Goal: Task Accomplishment & Management: Complete application form

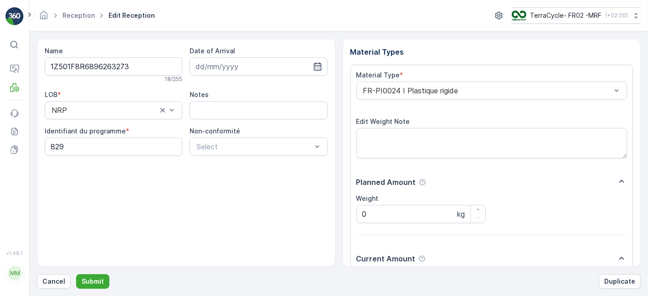
scroll to position [112, 0]
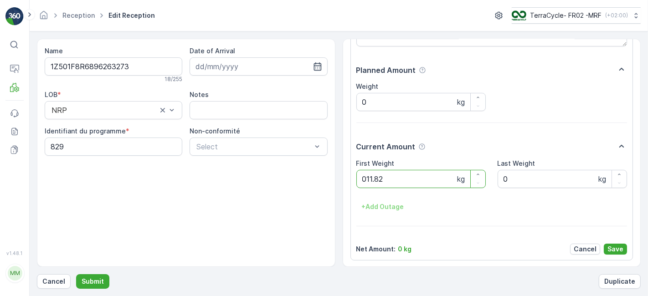
click at [76, 274] on button "Submit" at bounding box center [92, 281] width 33 height 15
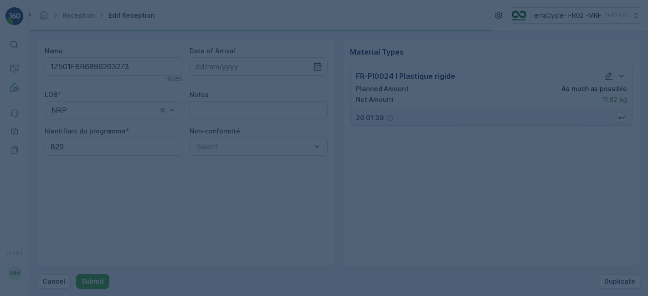
scroll to position [0, 0]
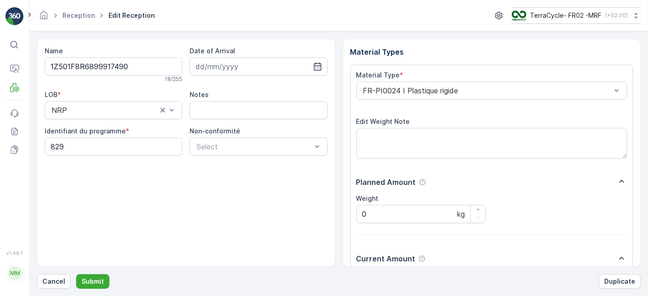
scroll to position [112, 0]
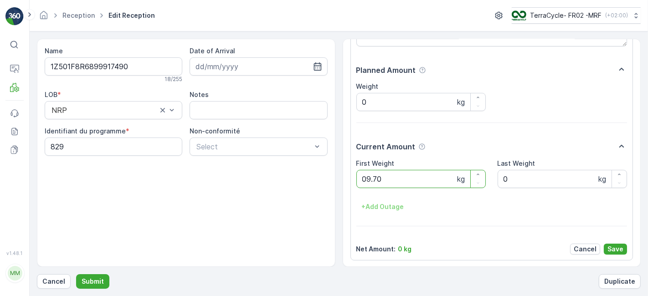
click at [76, 274] on button "Submit" at bounding box center [92, 281] width 33 height 15
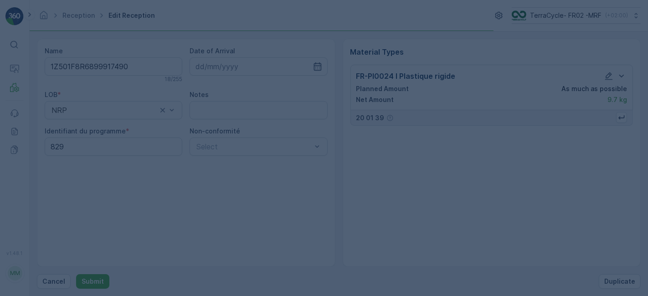
scroll to position [0, 0]
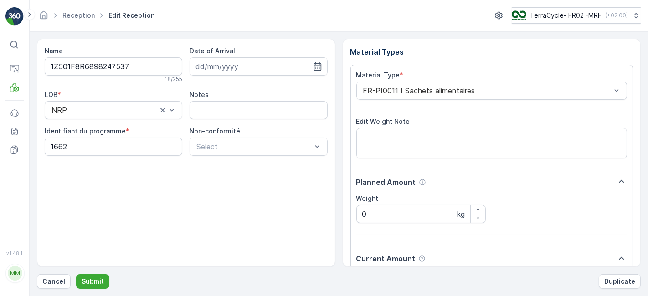
scroll to position [112, 0]
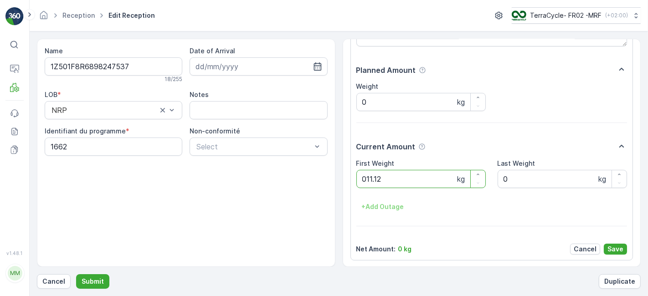
click at [76, 274] on button "Submit" at bounding box center [92, 281] width 33 height 15
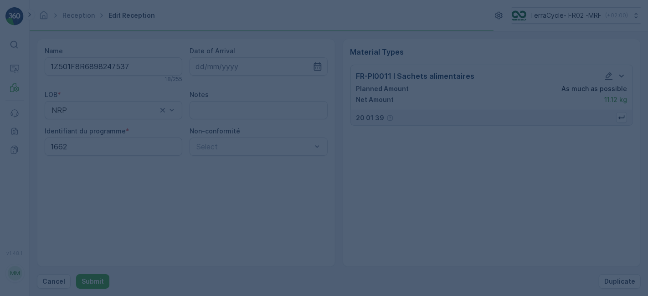
scroll to position [0, 0]
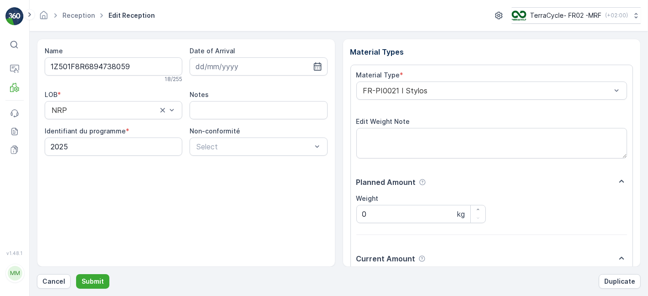
scroll to position [112, 0]
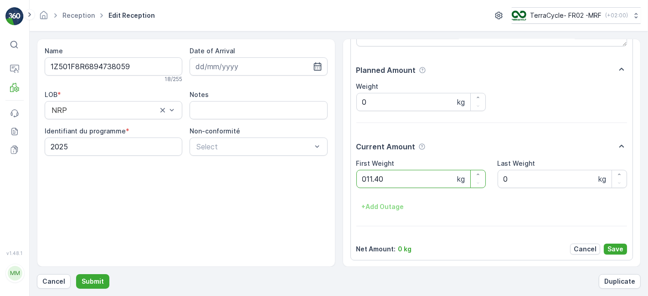
click at [76, 274] on button "Submit" at bounding box center [92, 281] width 33 height 15
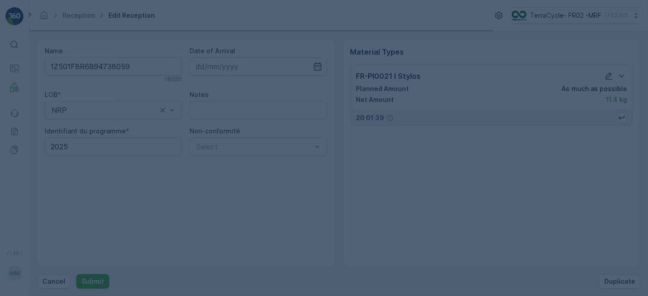
scroll to position [0, 0]
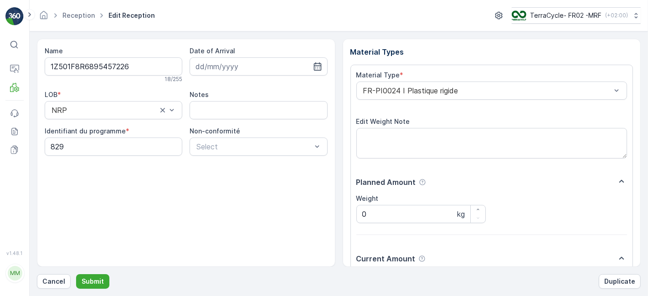
scroll to position [112, 0]
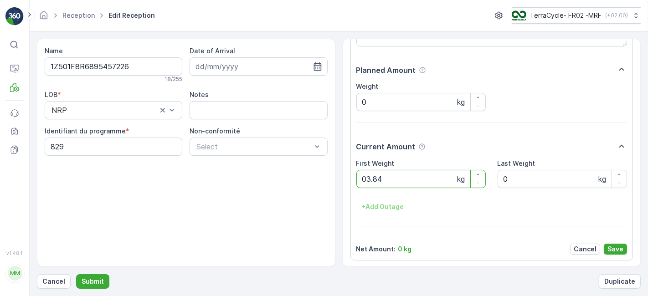
click at [76, 274] on button "Submit" at bounding box center [92, 281] width 33 height 15
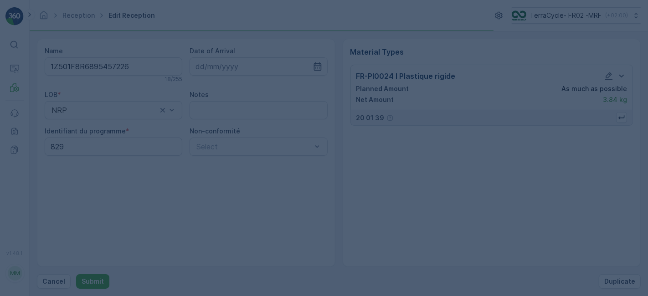
scroll to position [0, 0]
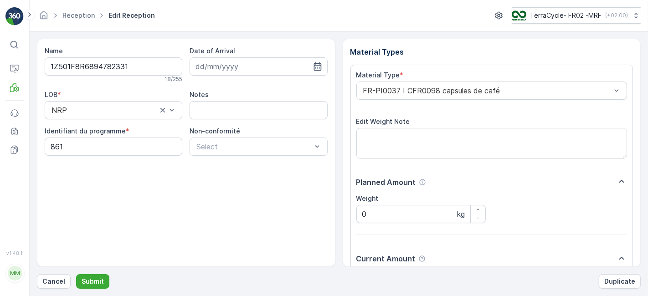
scroll to position [112, 0]
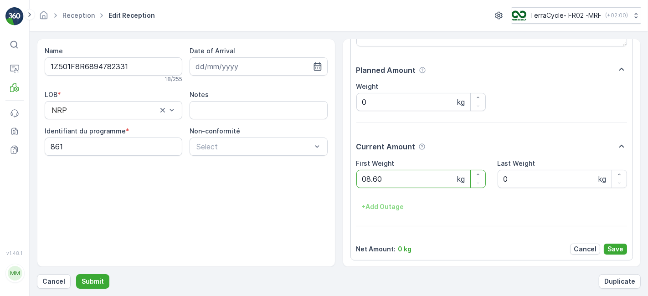
click at [76, 274] on button "Submit" at bounding box center [92, 281] width 33 height 15
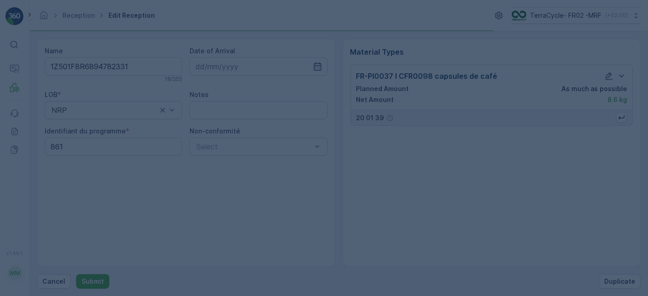
scroll to position [0, 0]
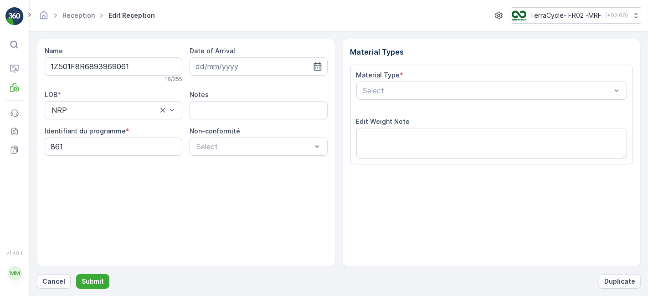
scroll to position [112, 0]
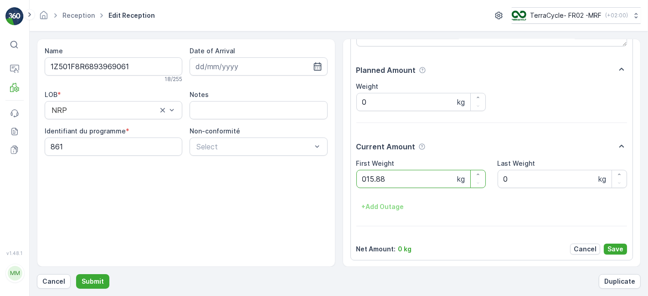
click at [76, 274] on button "Submit" at bounding box center [92, 281] width 33 height 15
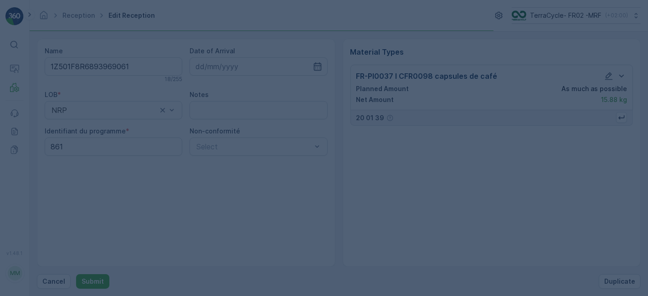
scroll to position [0, 0]
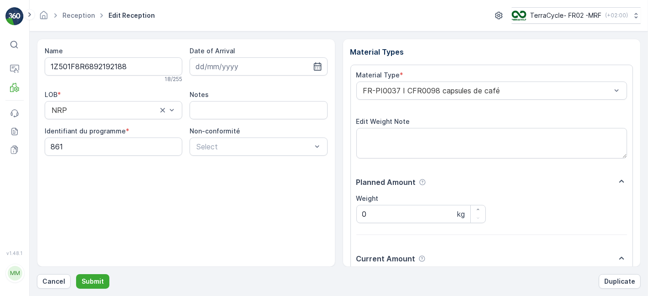
scroll to position [112, 0]
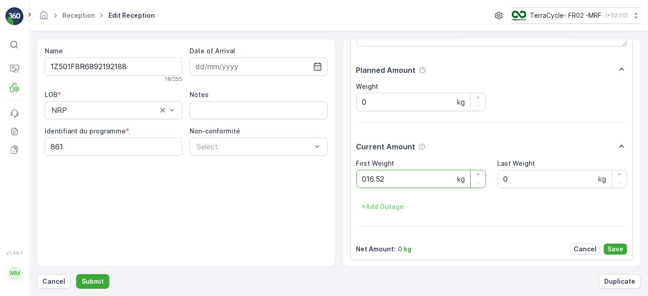
click at [76, 274] on button "Submit" at bounding box center [92, 281] width 33 height 15
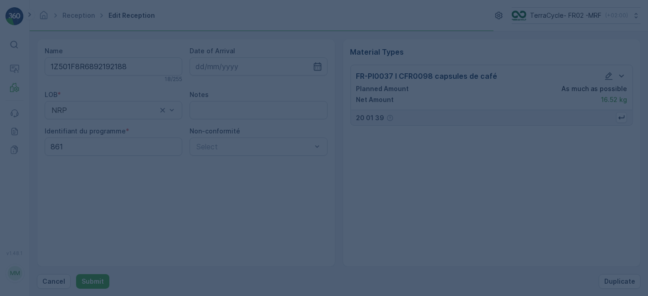
scroll to position [0, 0]
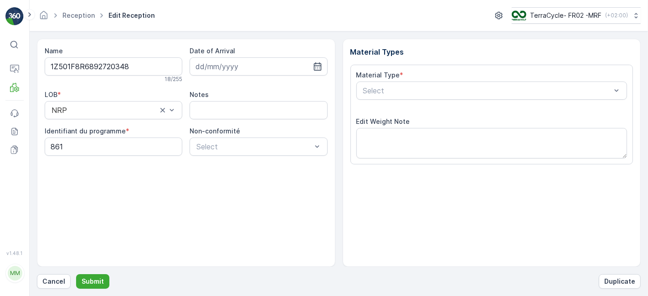
scroll to position [112, 0]
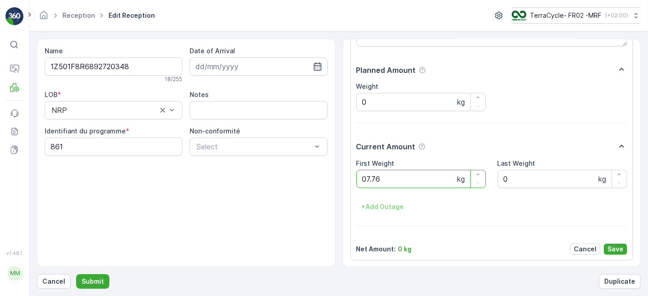
click at [76, 274] on button "Submit" at bounding box center [92, 281] width 33 height 15
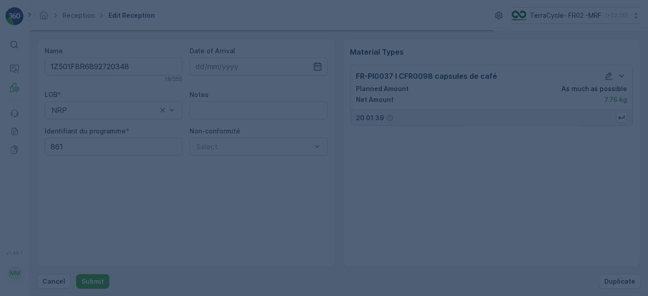
scroll to position [0, 0]
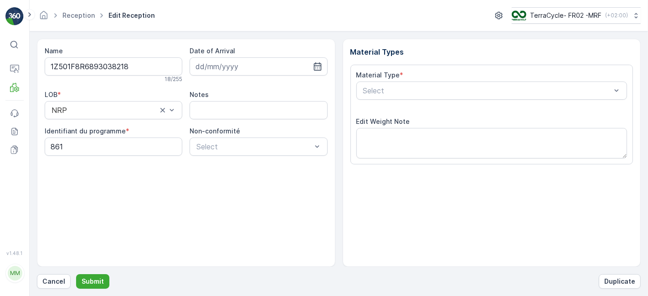
scroll to position [112, 0]
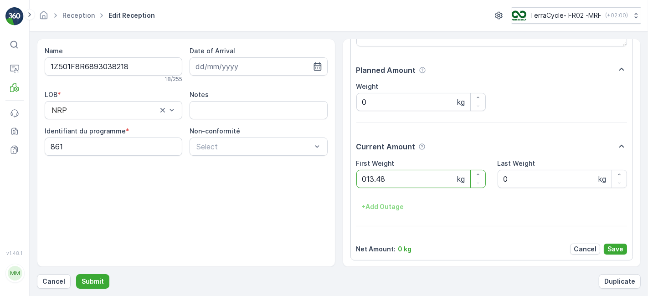
click at [76, 274] on button "Submit" at bounding box center [92, 281] width 33 height 15
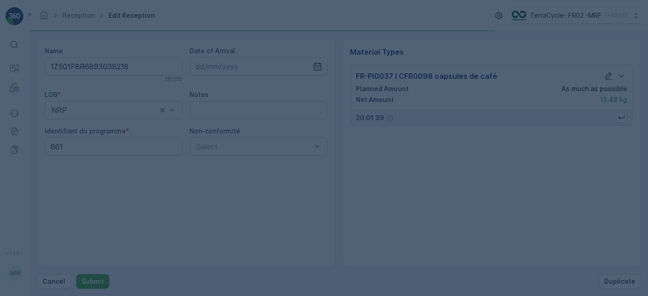
scroll to position [0, 0]
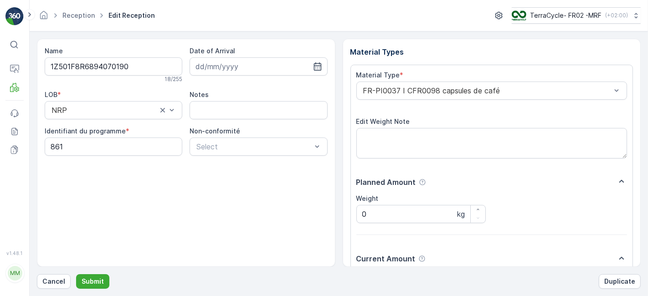
scroll to position [112, 0]
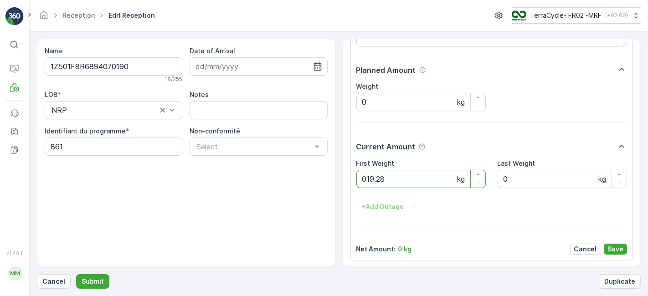
click at [76, 274] on button "Submit" at bounding box center [92, 281] width 33 height 15
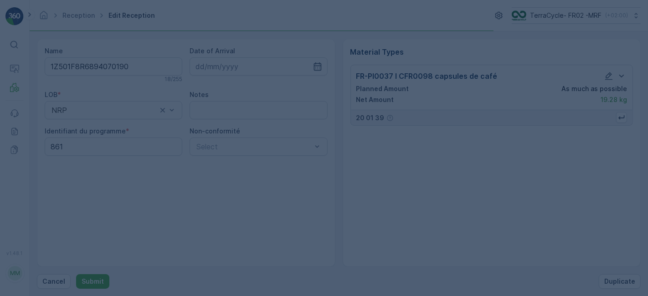
scroll to position [0, 0]
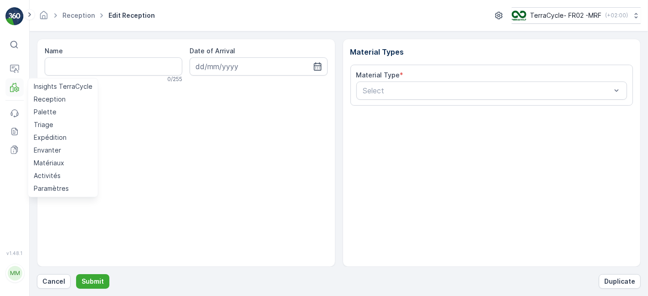
click at [19, 96] on button "MRF" at bounding box center [14, 87] width 18 height 18
click at [49, 99] on p "Reception" at bounding box center [50, 99] width 32 height 9
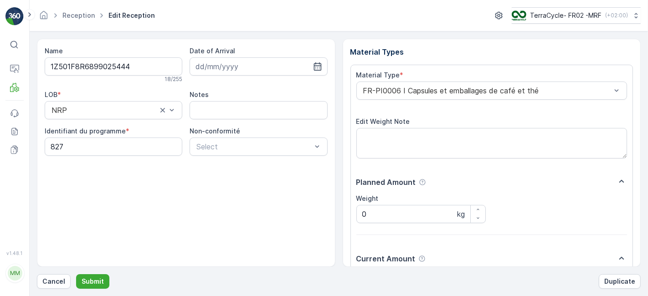
scroll to position [112, 0]
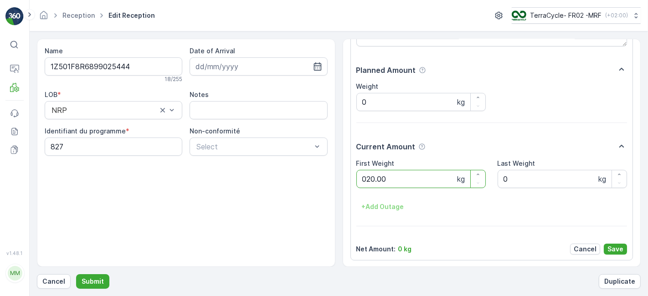
click at [76, 274] on button "Submit" at bounding box center [92, 281] width 33 height 15
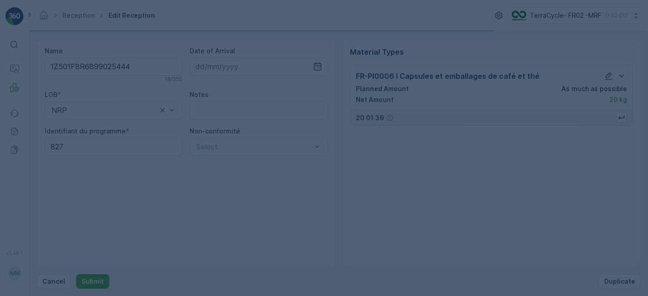
scroll to position [0, 0]
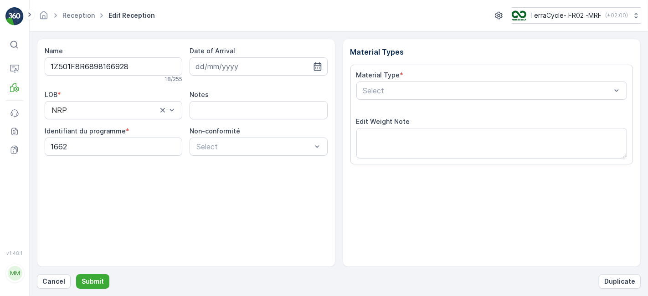
scroll to position [112, 0]
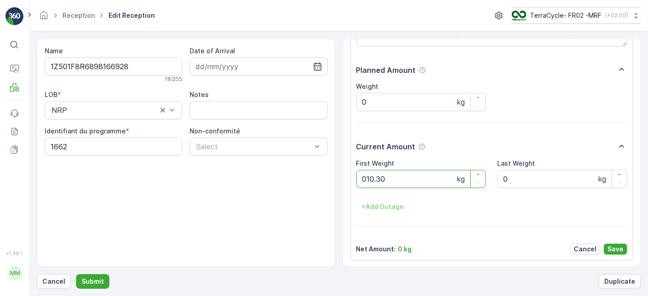
click at [76, 274] on button "Submit" at bounding box center [92, 281] width 33 height 15
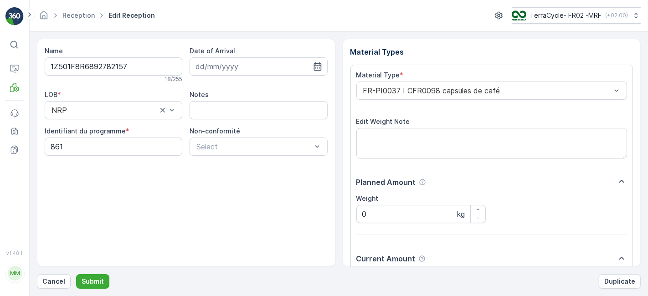
scroll to position [112, 0]
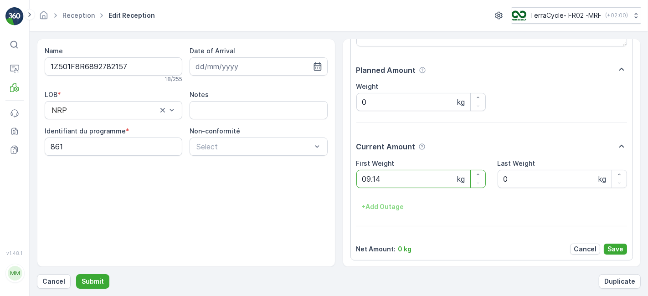
click at [76, 274] on button "Submit" at bounding box center [92, 281] width 33 height 15
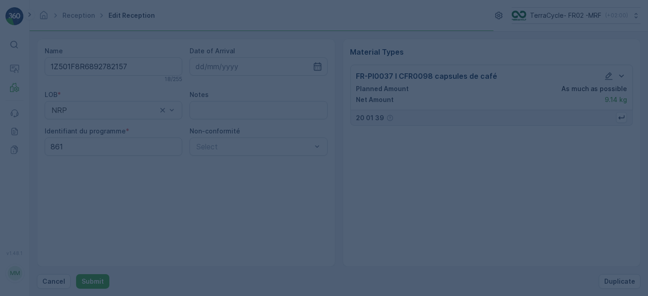
scroll to position [0, 0]
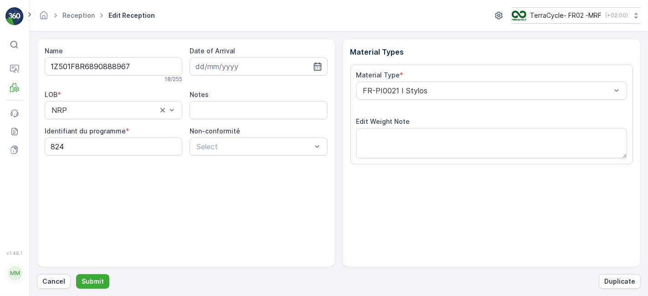
scroll to position [112, 0]
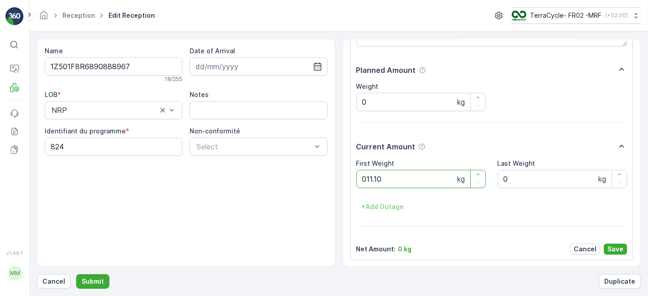
click at [76, 274] on button "Submit" at bounding box center [92, 281] width 33 height 15
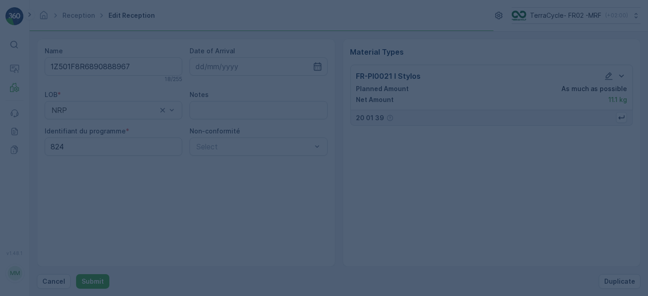
scroll to position [0, 0]
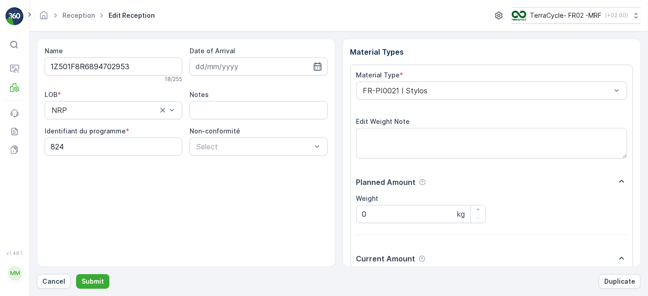
scroll to position [112, 0]
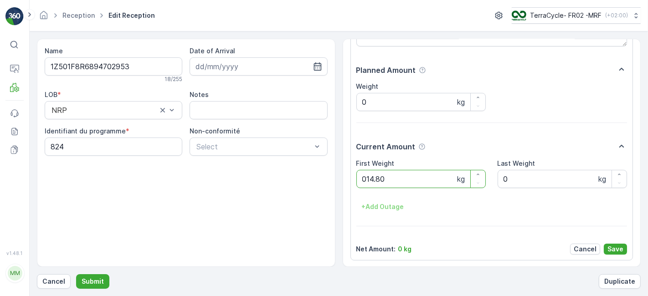
click at [76, 274] on button "Submit" at bounding box center [92, 281] width 33 height 15
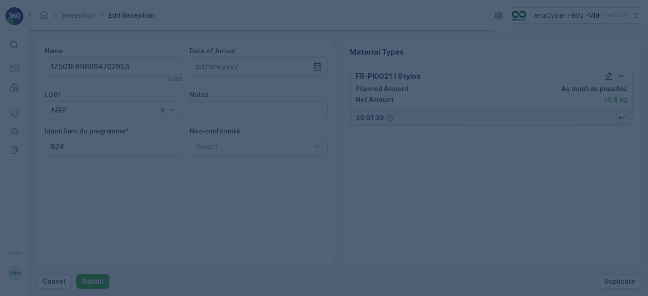
scroll to position [0, 0]
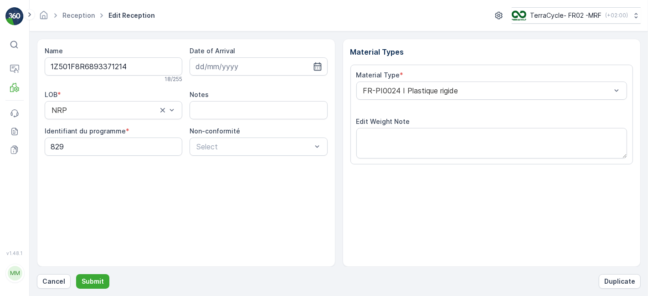
scroll to position [112, 0]
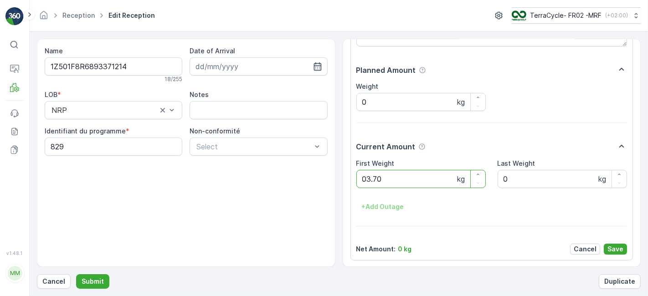
click at [76, 274] on button "Submit" at bounding box center [92, 281] width 33 height 15
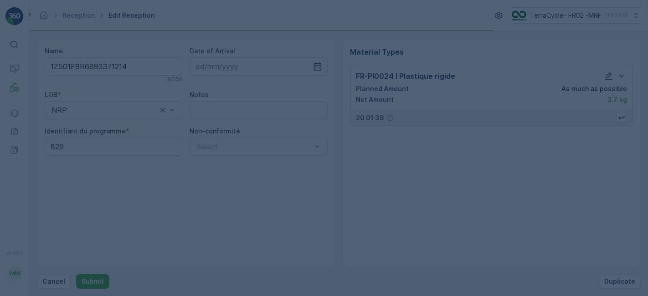
scroll to position [0, 0]
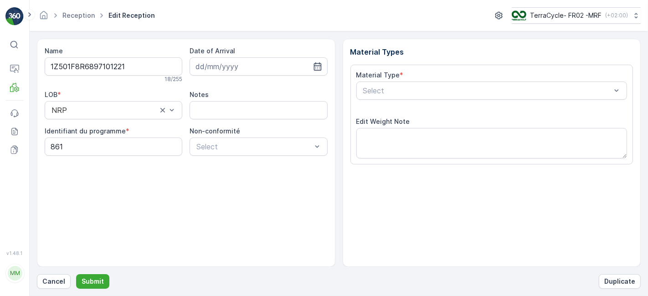
scroll to position [112, 0]
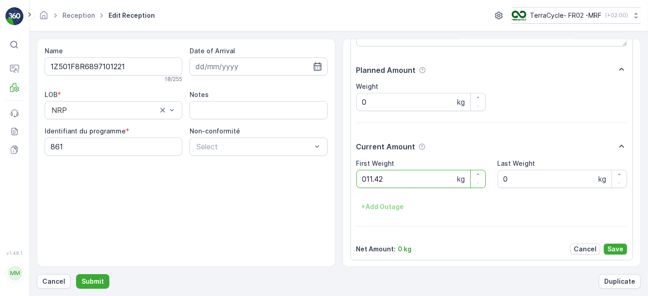
click at [76, 274] on button "Submit" at bounding box center [92, 281] width 33 height 15
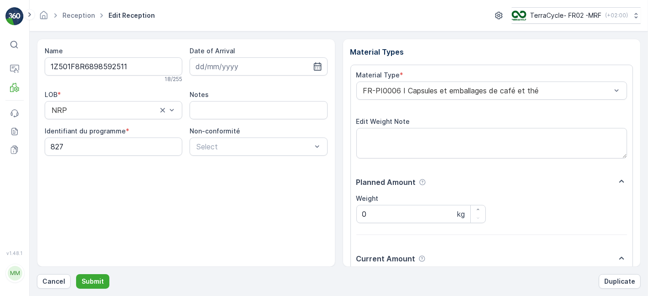
scroll to position [112, 0]
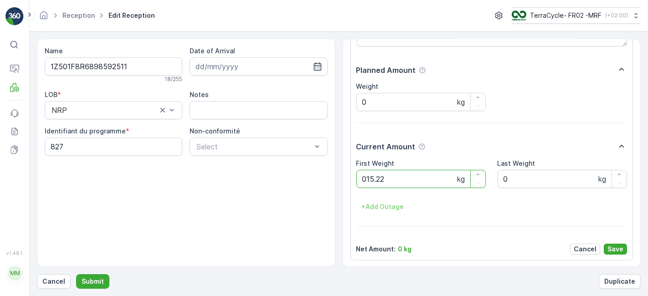
click at [76, 274] on button "Submit" at bounding box center [92, 281] width 33 height 15
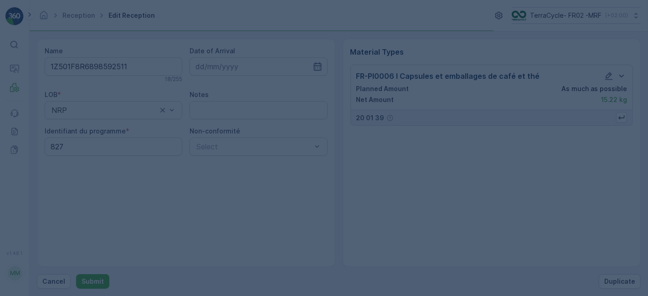
scroll to position [0, 0]
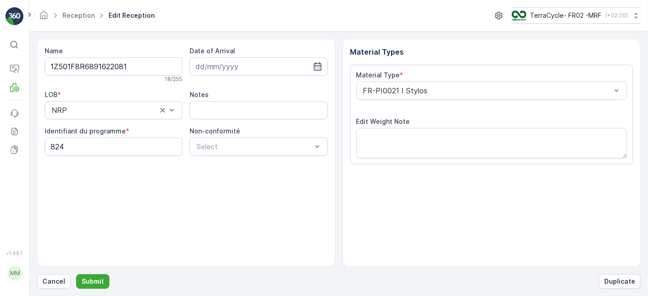
scroll to position [112, 0]
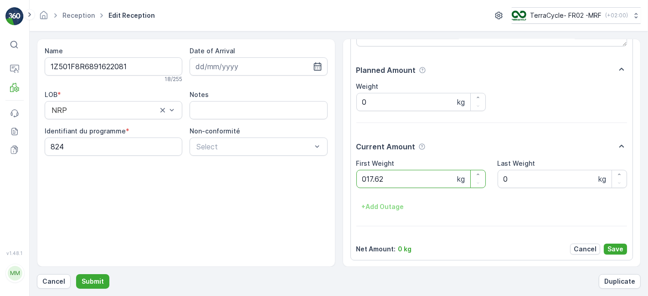
click at [76, 274] on button "Submit" at bounding box center [92, 281] width 33 height 15
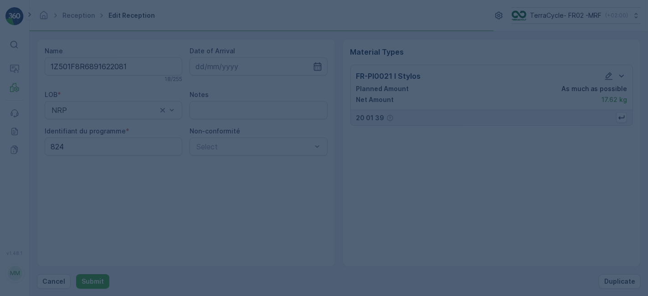
scroll to position [0, 0]
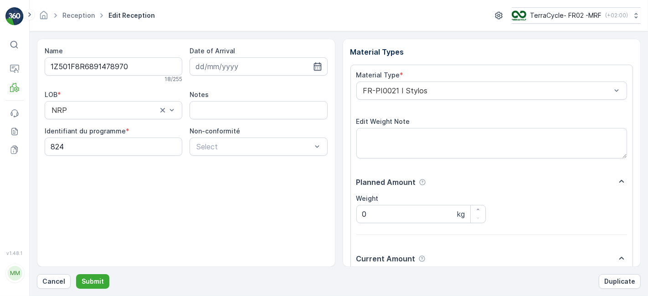
scroll to position [112, 0]
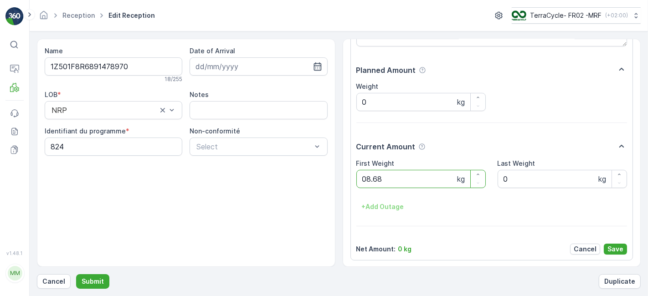
click at [76, 274] on button "Submit" at bounding box center [92, 281] width 33 height 15
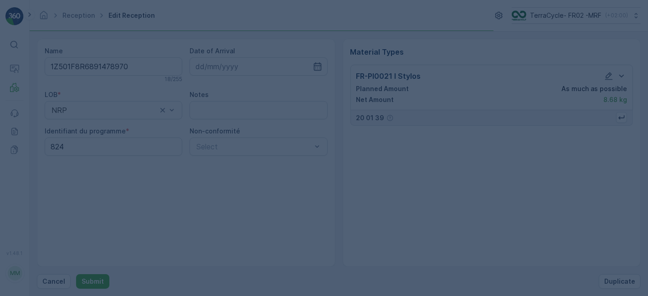
scroll to position [0, 0]
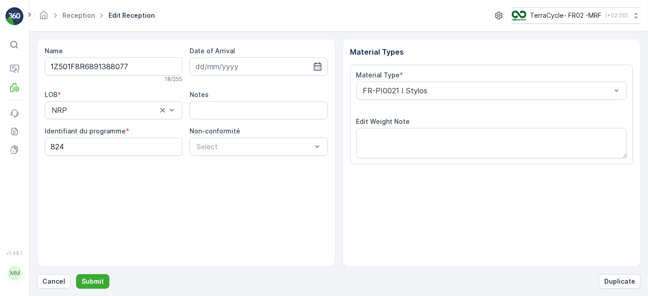
scroll to position [112, 0]
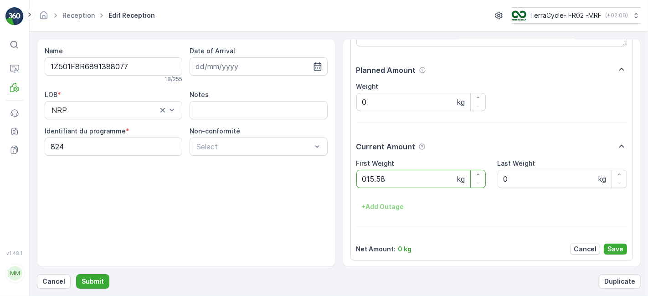
click at [76, 274] on button "Submit" at bounding box center [92, 281] width 33 height 15
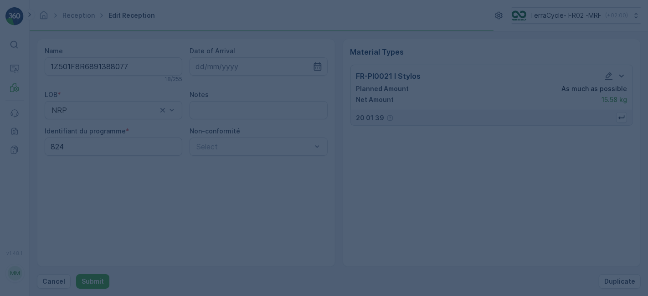
scroll to position [0, 0]
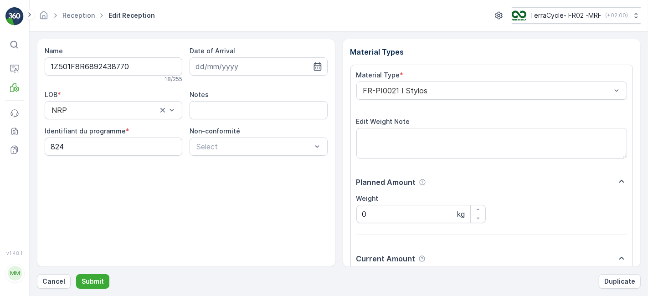
scroll to position [112, 0]
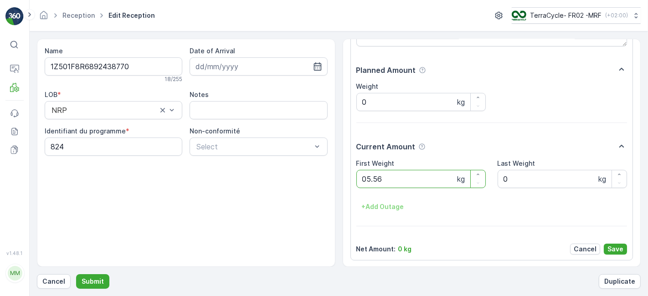
click at [76, 274] on button "Submit" at bounding box center [92, 281] width 33 height 15
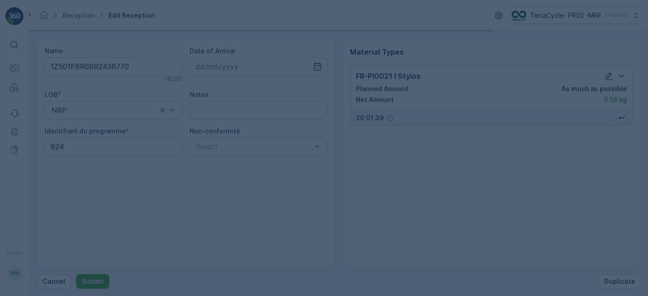
scroll to position [0, 0]
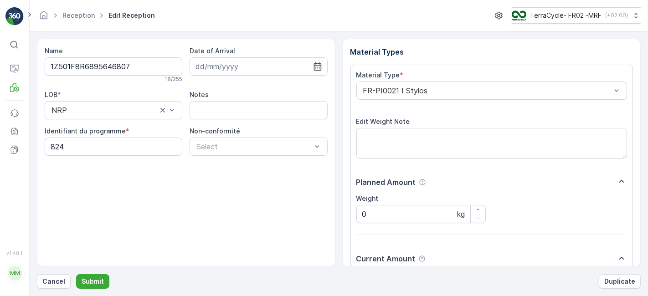
scroll to position [112, 0]
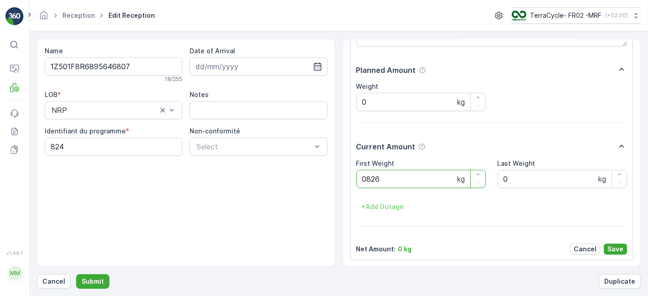
click at [76, 274] on button "Submit" at bounding box center [92, 281] width 33 height 15
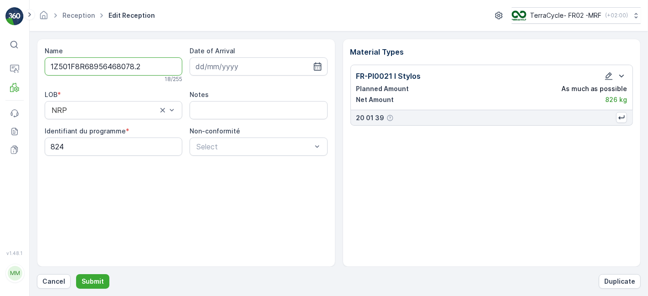
type input "1Z501F8R68956468078.26"
click at [76, 274] on button "Submit" at bounding box center [92, 281] width 33 height 15
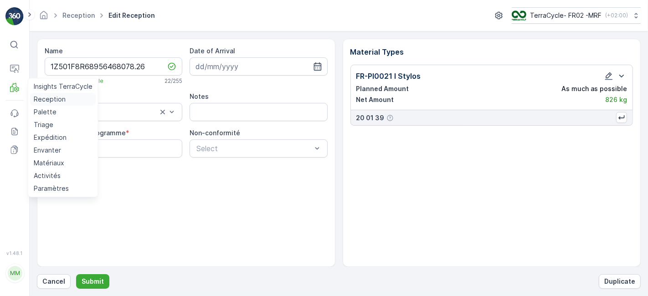
click at [45, 96] on p "Reception" at bounding box center [50, 99] width 32 height 9
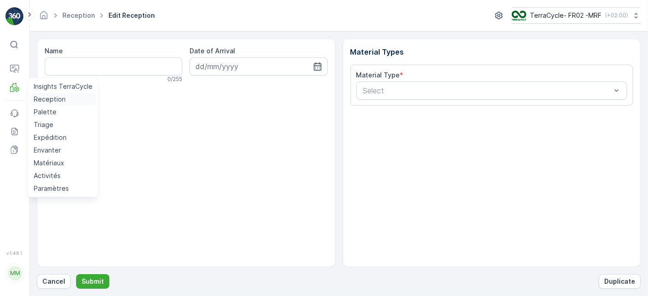
click at [40, 101] on p "Reception" at bounding box center [50, 99] width 32 height 9
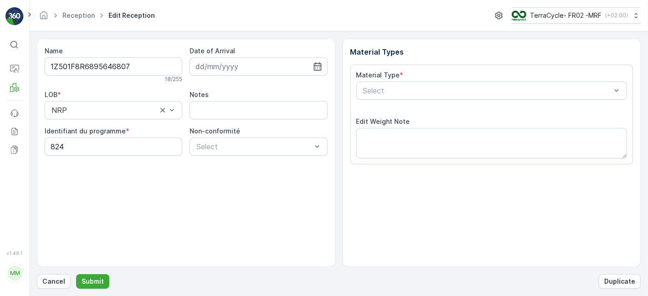
scroll to position [112, 0]
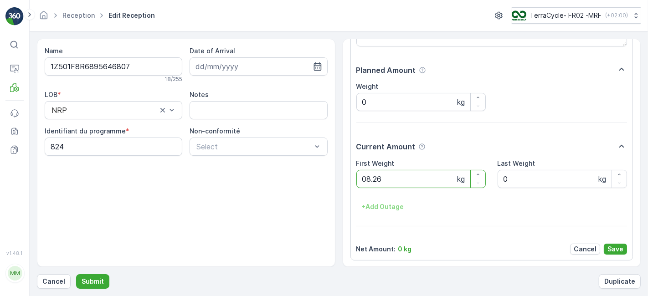
click at [76, 274] on button "Submit" at bounding box center [92, 281] width 33 height 15
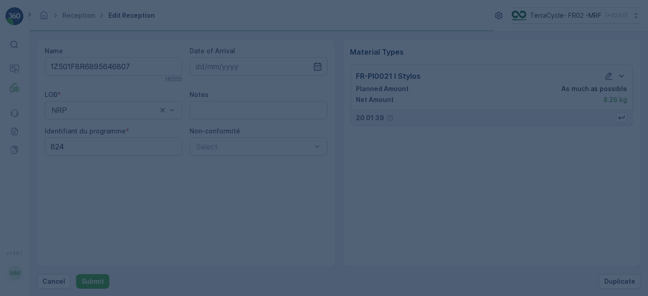
scroll to position [0, 0]
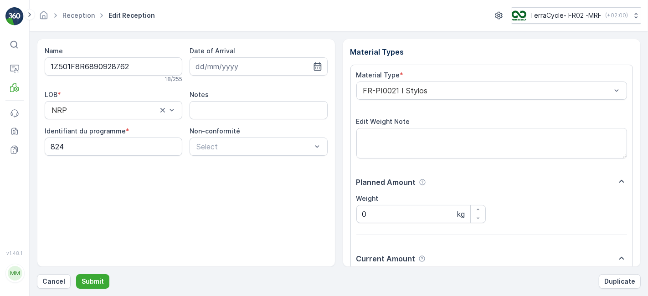
scroll to position [112, 0]
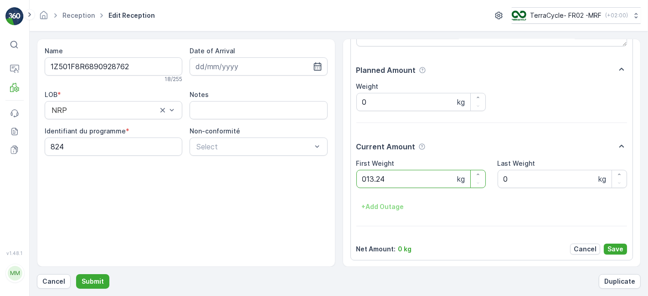
click at [76, 274] on button "Submit" at bounding box center [92, 281] width 33 height 15
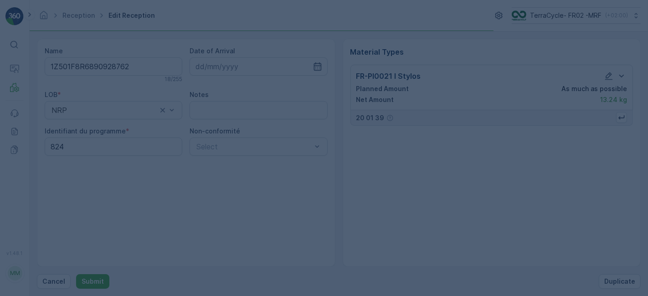
scroll to position [0, 0]
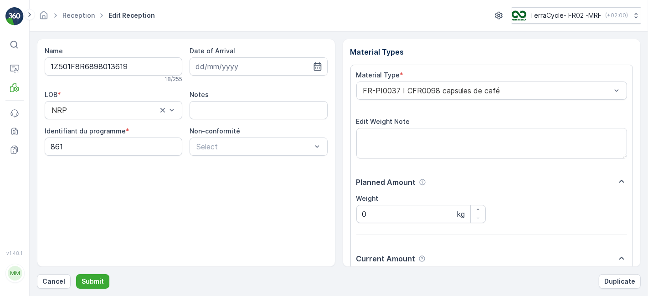
scroll to position [112, 0]
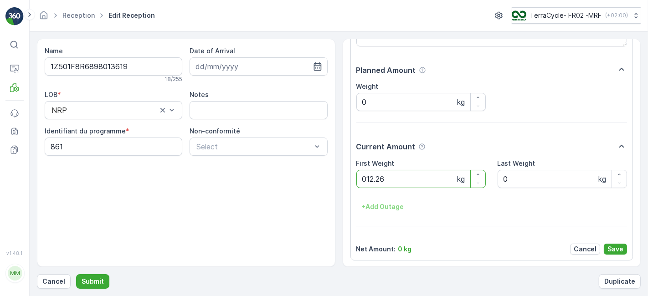
click at [76, 274] on button "Submit" at bounding box center [92, 281] width 33 height 15
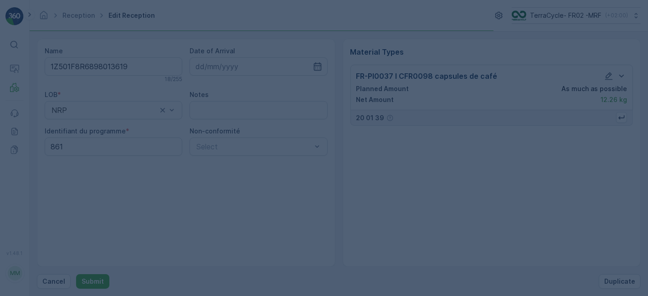
scroll to position [0, 0]
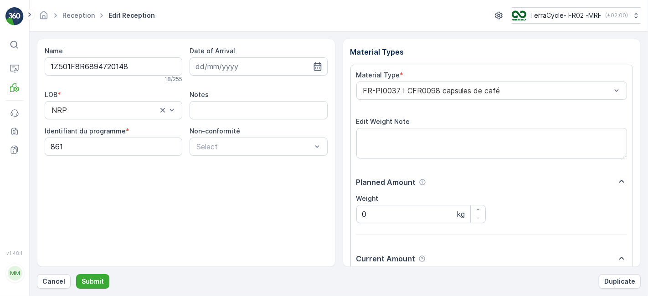
scroll to position [112, 0]
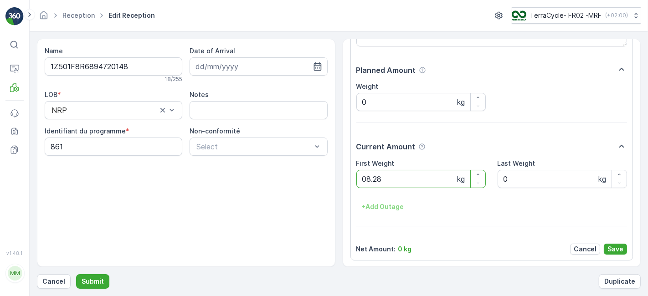
click at [76, 274] on button "Submit" at bounding box center [92, 281] width 33 height 15
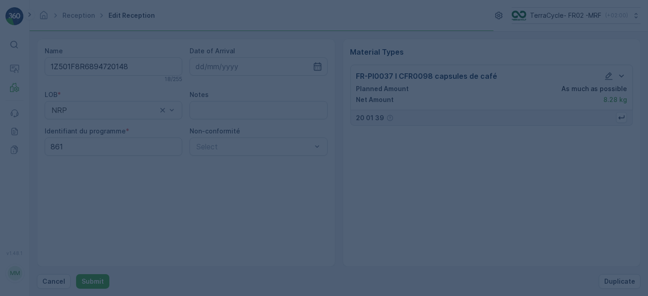
scroll to position [0, 0]
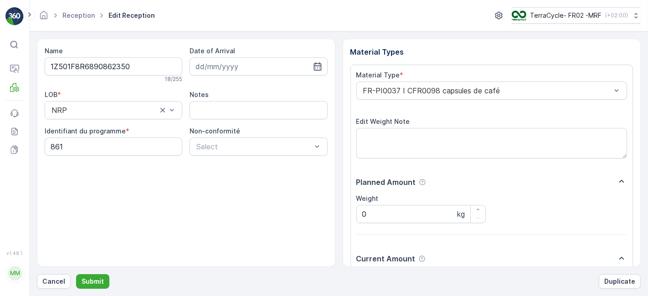
scroll to position [112, 0]
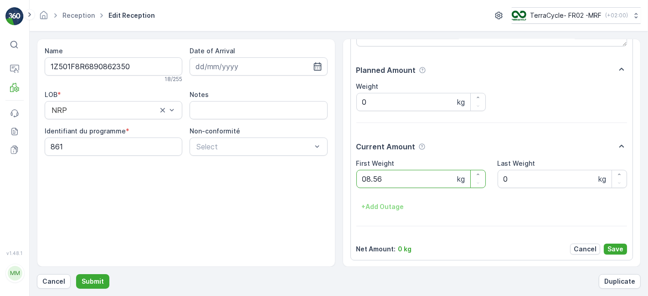
click at [76, 274] on button "Submit" at bounding box center [92, 281] width 33 height 15
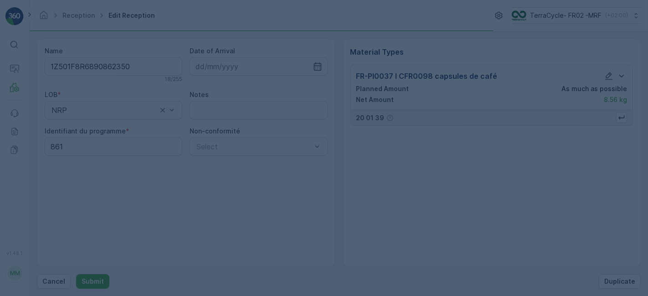
scroll to position [0, 0]
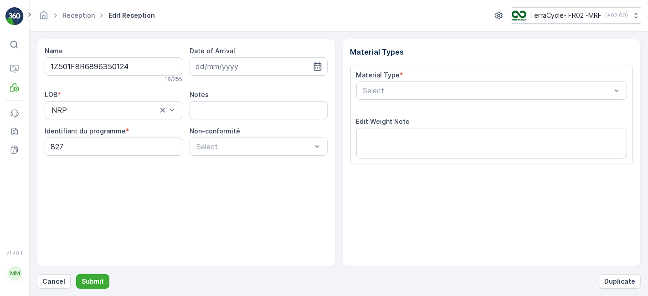
scroll to position [112, 0]
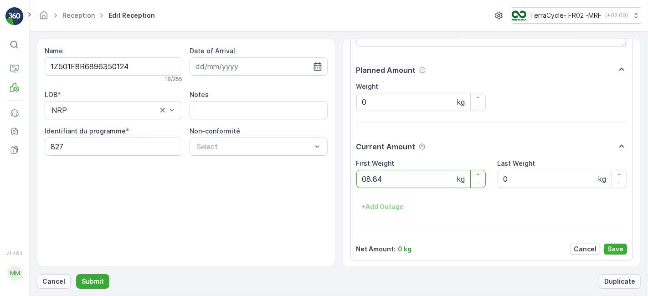
click at [76, 274] on button "Submit" at bounding box center [92, 281] width 33 height 15
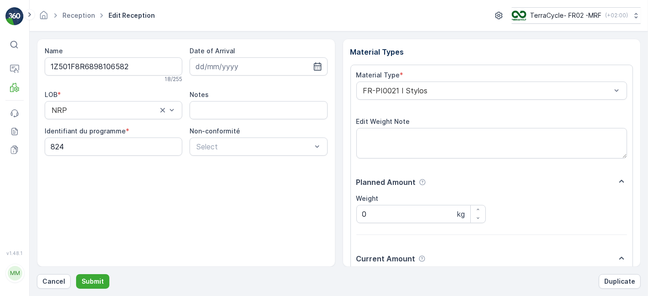
scroll to position [112, 0]
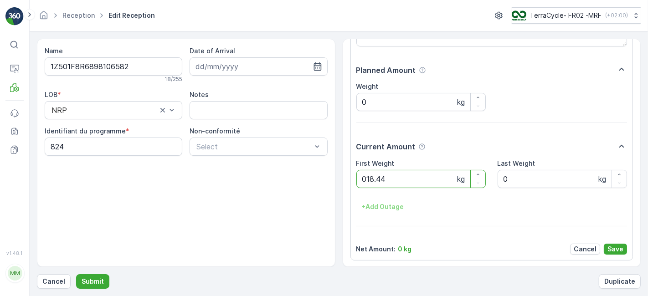
click at [76, 274] on button "Submit" at bounding box center [92, 281] width 33 height 15
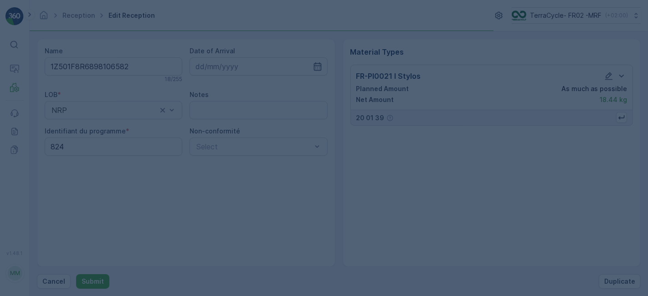
scroll to position [0, 0]
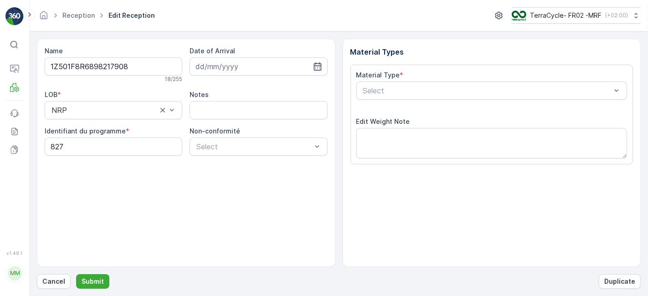
scroll to position [112, 0]
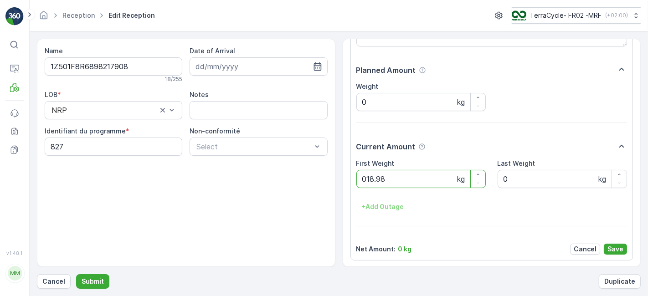
click at [76, 274] on button "Submit" at bounding box center [92, 281] width 33 height 15
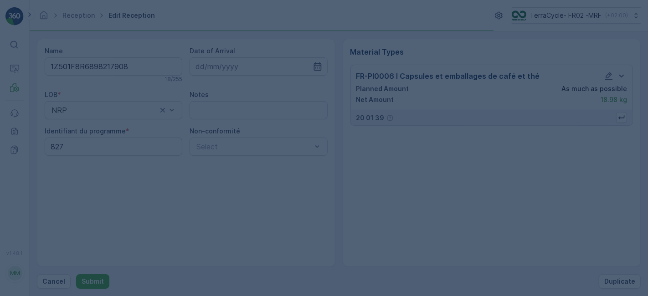
scroll to position [0, 0]
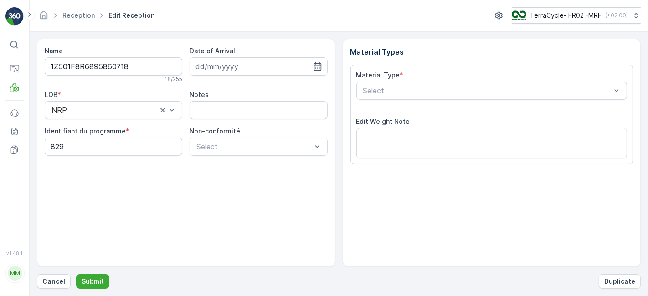
scroll to position [112, 0]
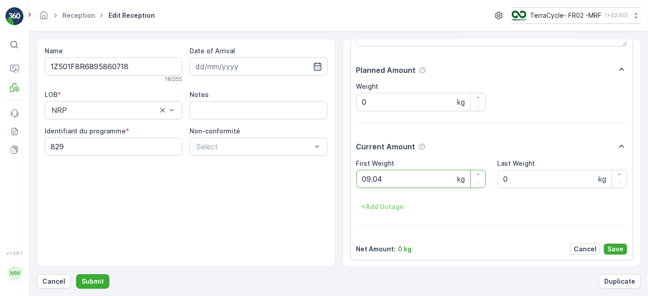
click at [76, 274] on button "Submit" at bounding box center [92, 281] width 33 height 15
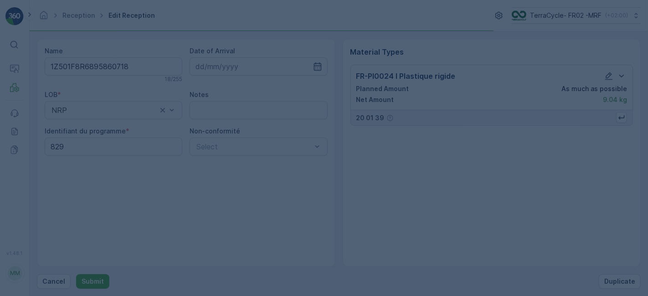
scroll to position [0, 0]
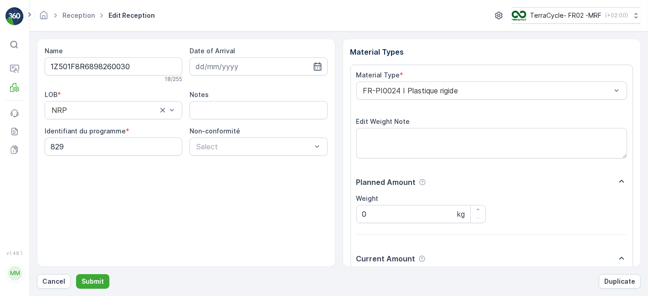
scroll to position [112, 0]
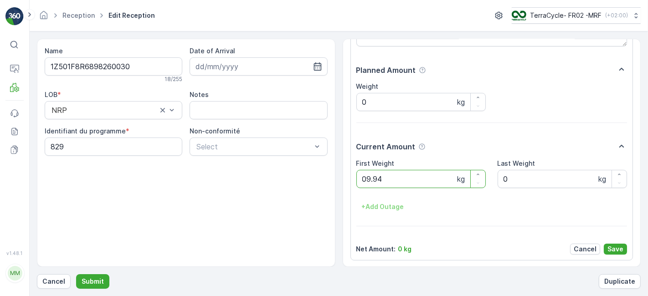
click at [76, 274] on button "Submit" at bounding box center [92, 281] width 33 height 15
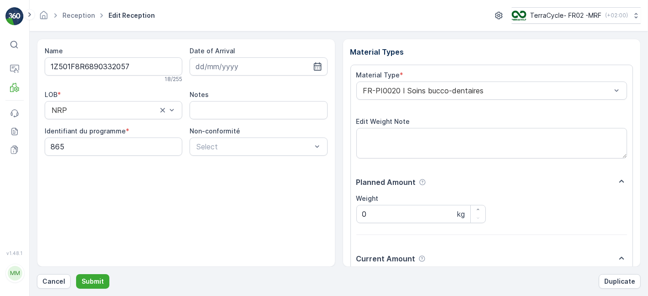
scroll to position [112, 0]
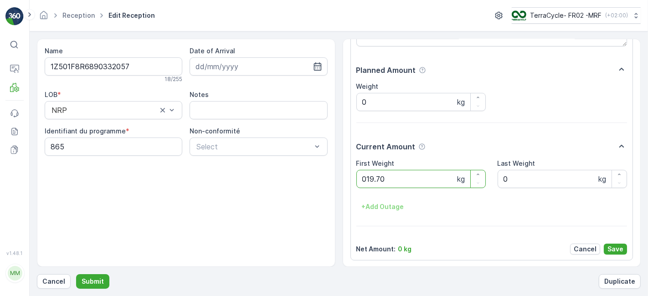
click at [76, 274] on button "Submit" at bounding box center [92, 281] width 33 height 15
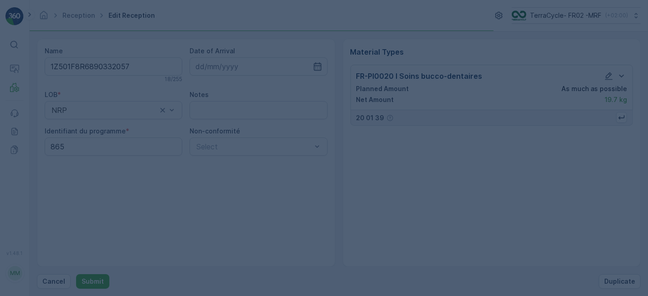
scroll to position [0, 0]
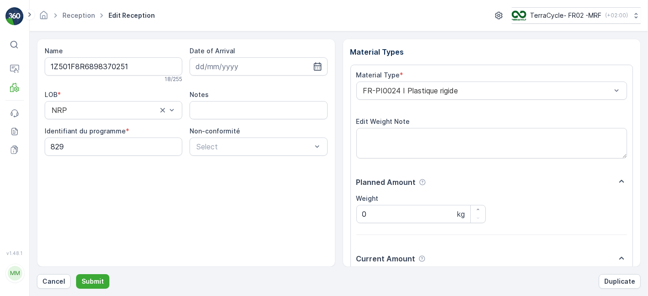
scroll to position [112, 0]
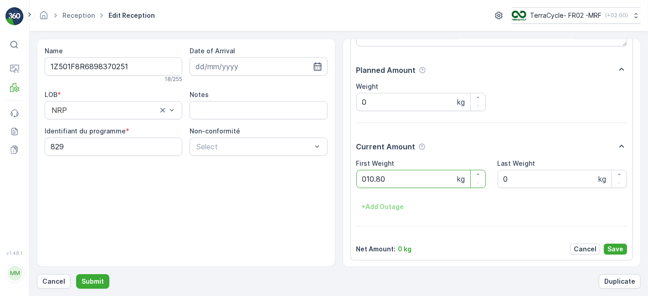
click at [76, 274] on button "Submit" at bounding box center [92, 281] width 33 height 15
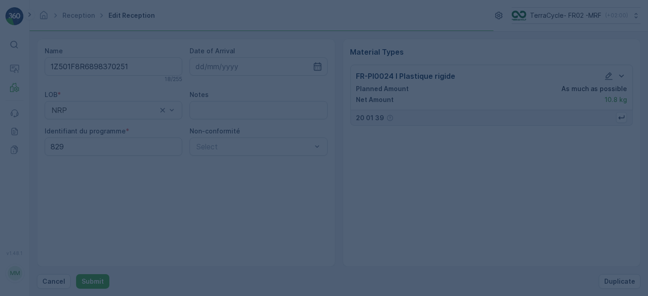
scroll to position [0, 0]
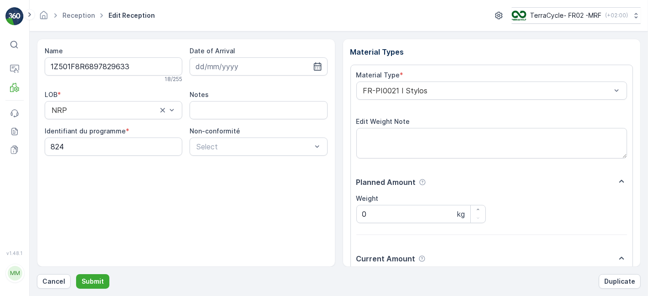
scroll to position [112, 0]
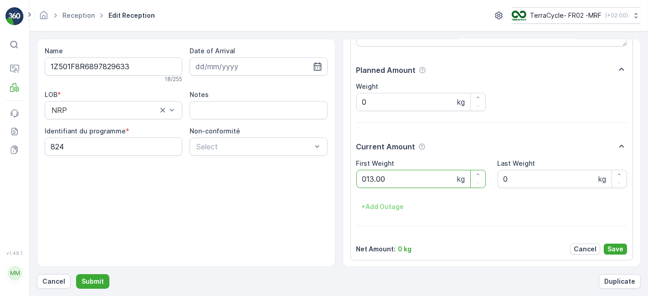
click at [76, 274] on button "Submit" at bounding box center [92, 281] width 33 height 15
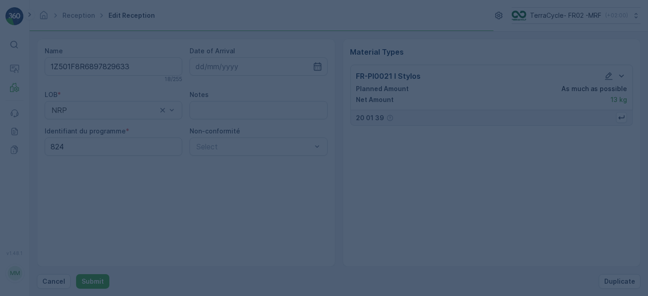
scroll to position [0, 0]
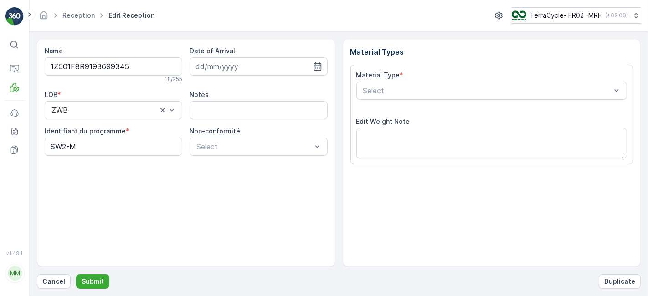
scroll to position [112, 0]
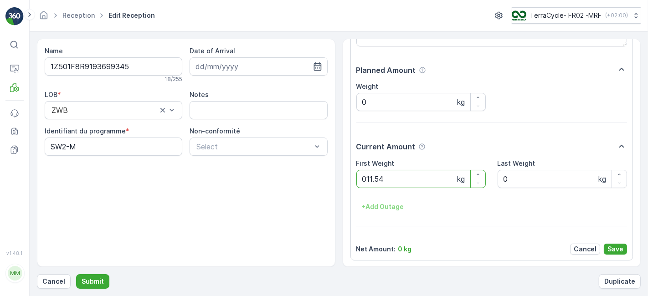
click at [76, 274] on button "Submit" at bounding box center [92, 281] width 33 height 15
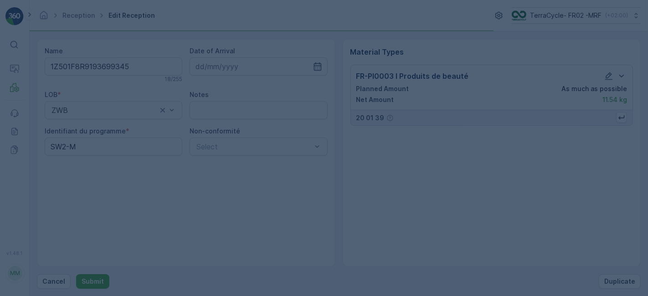
scroll to position [0, 0]
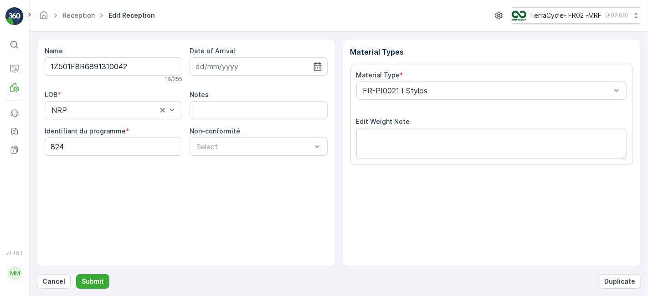
scroll to position [112, 0]
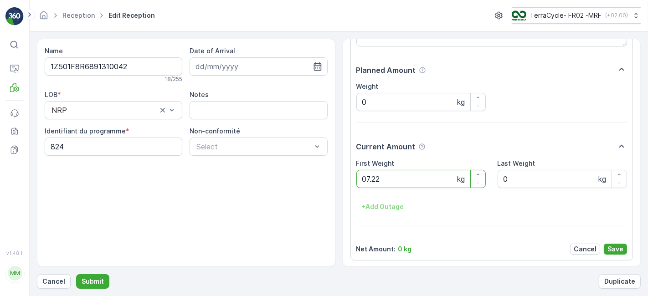
click at [76, 274] on button "Submit" at bounding box center [92, 281] width 33 height 15
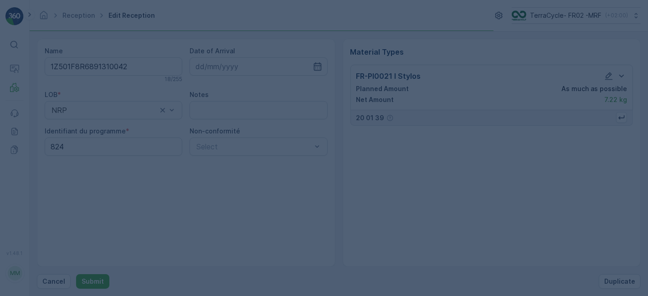
scroll to position [0, 0]
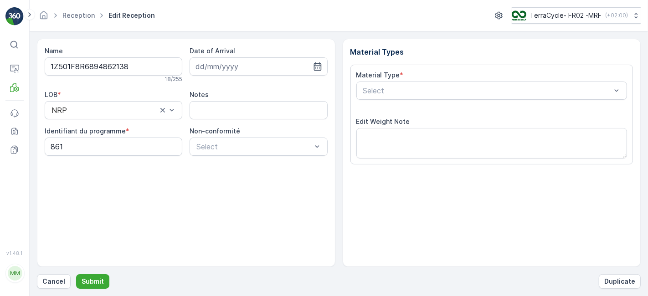
scroll to position [112, 0]
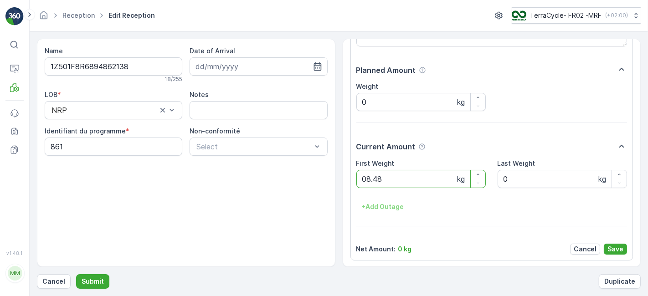
click at [76, 274] on button "Submit" at bounding box center [92, 281] width 33 height 15
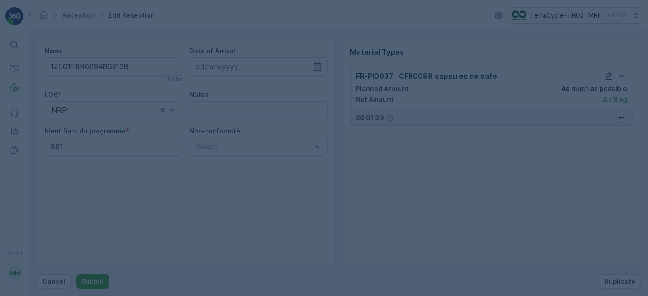
scroll to position [0, 0]
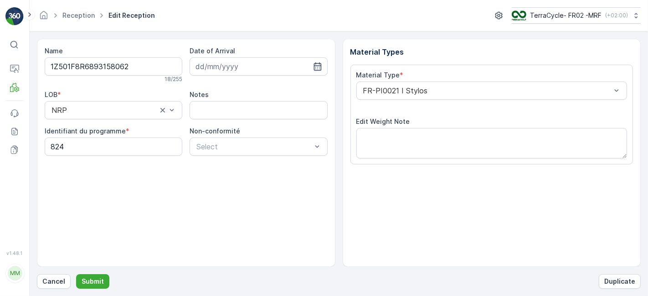
scroll to position [112, 0]
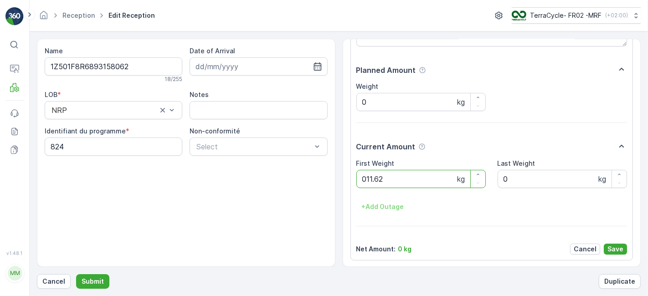
click at [76, 274] on button "Submit" at bounding box center [92, 281] width 33 height 15
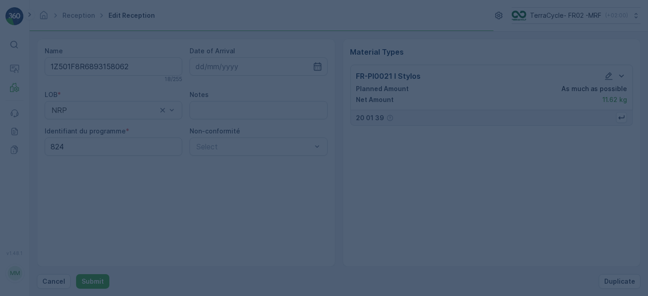
scroll to position [0, 0]
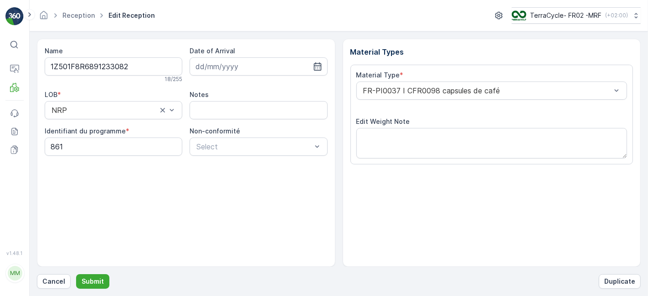
scroll to position [112, 0]
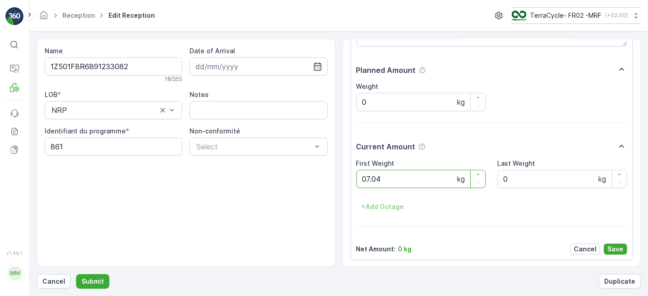
click at [76, 274] on button "Submit" at bounding box center [92, 281] width 33 height 15
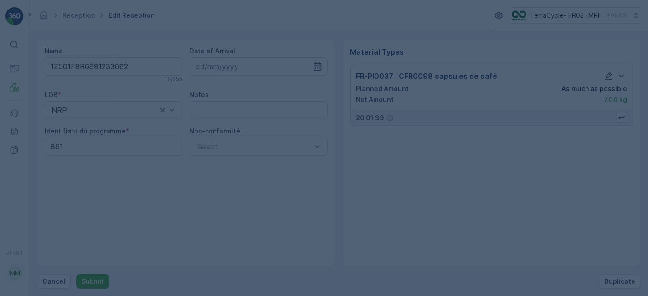
scroll to position [0, 0]
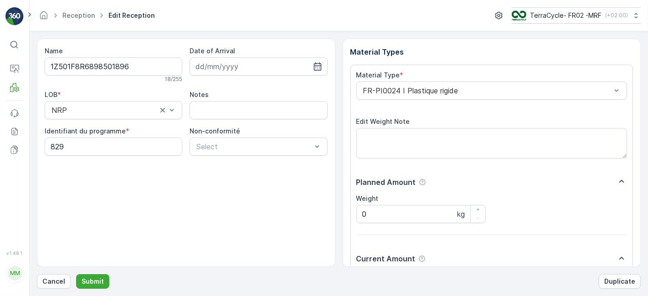
scroll to position [112, 0]
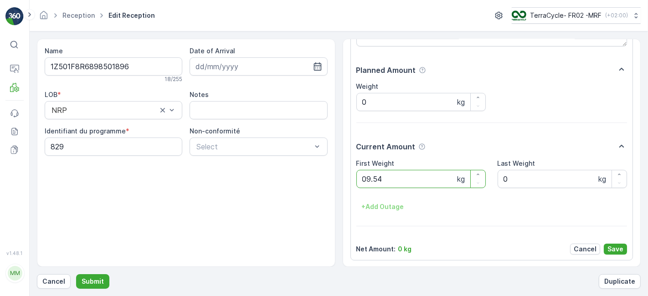
click at [76, 274] on button "Submit" at bounding box center [92, 281] width 33 height 15
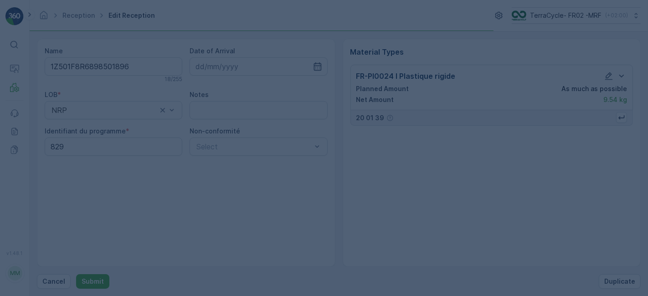
scroll to position [0, 0]
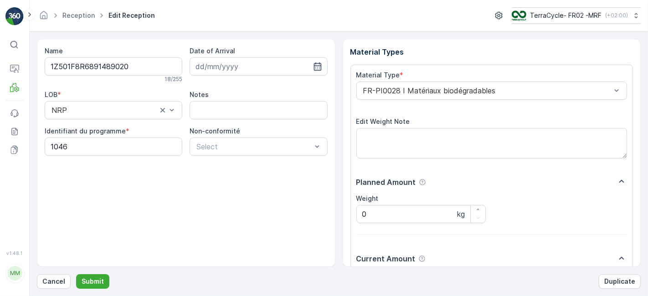
scroll to position [112, 0]
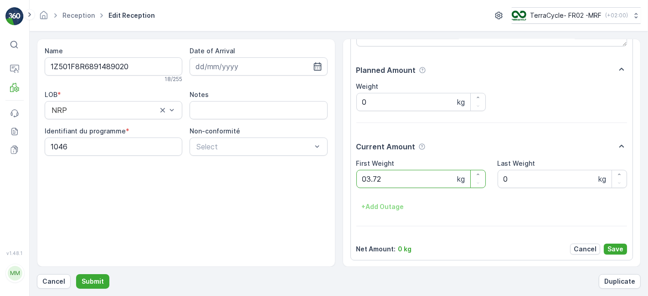
click at [76, 274] on button "Submit" at bounding box center [92, 281] width 33 height 15
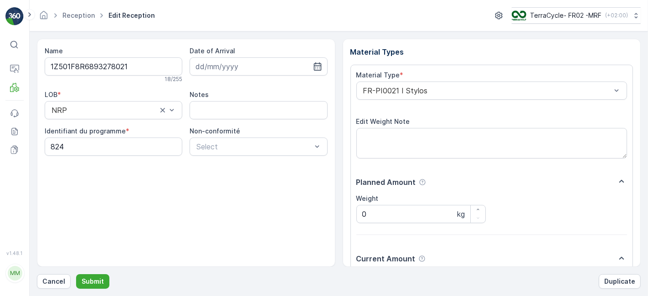
scroll to position [112, 0]
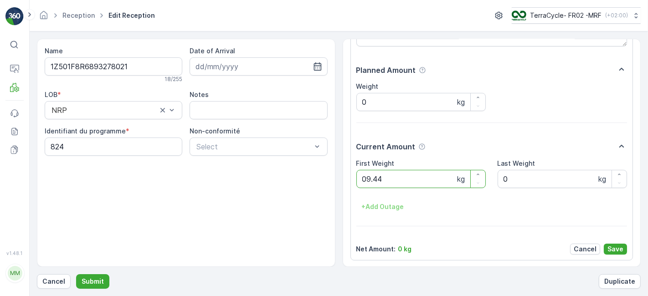
click at [76, 274] on button "Submit" at bounding box center [92, 281] width 33 height 15
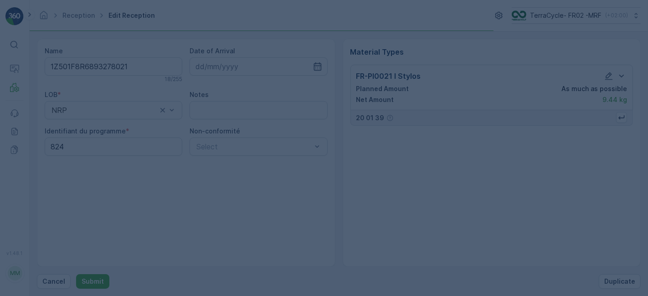
scroll to position [0, 0]
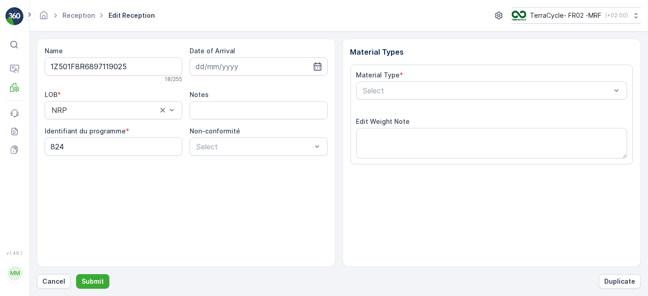
scroll to position [112, 0]
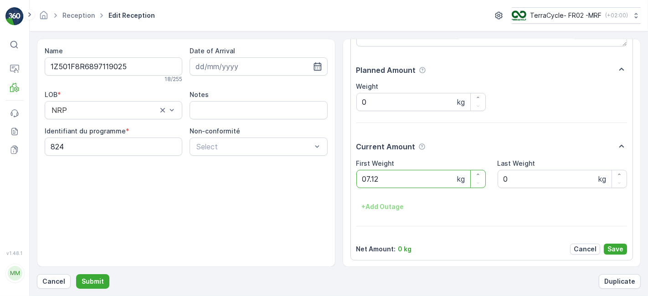
click at [76, 274] on button "Submit" at bounding box center [92, 281] width 33 height 15
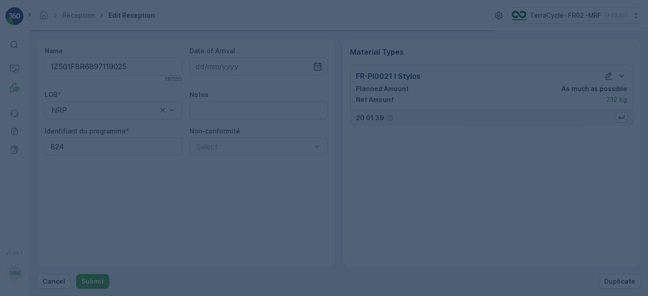
scroll to position [0, 0]
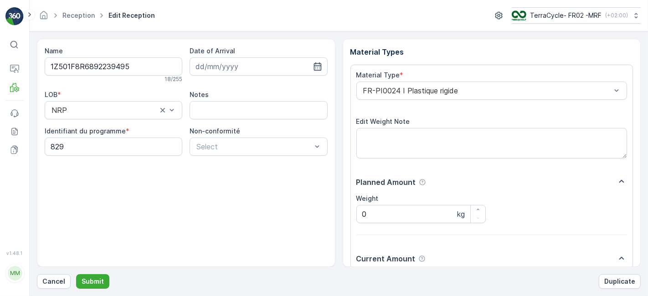
scroll to position [112, 0]
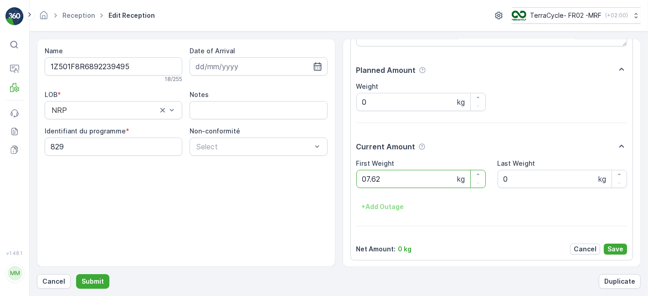
click at [76, 274] on button "Submit" at bounding box center [92, 281] width 33 height 15
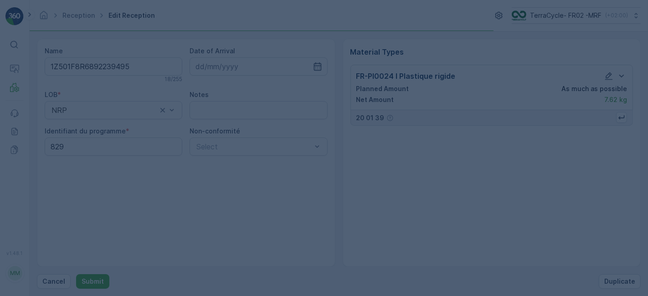
scroll to position [0, 0]
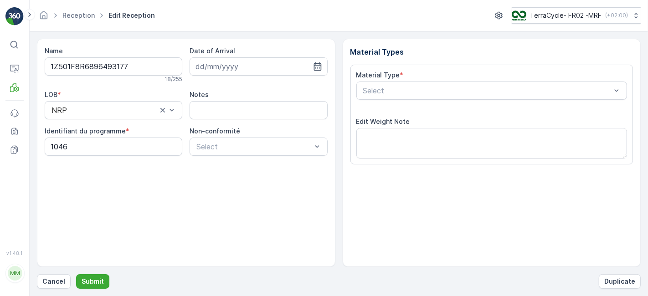
scroll to position [112, 0]
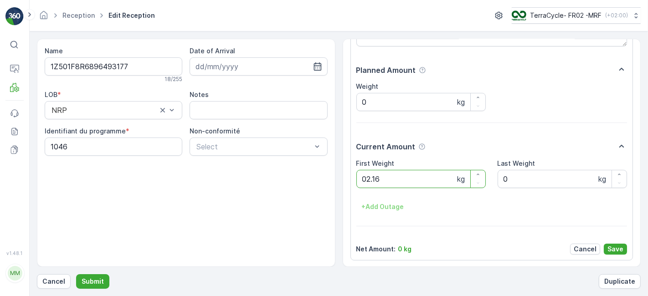
click at [76, 274] on button "Submit" at bounding box center [92, 281] width 33 height 15
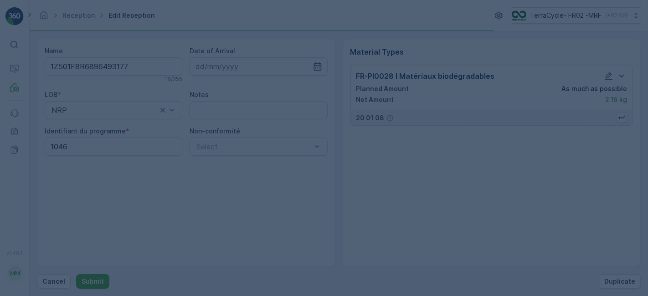
scroll to position [0, 0]
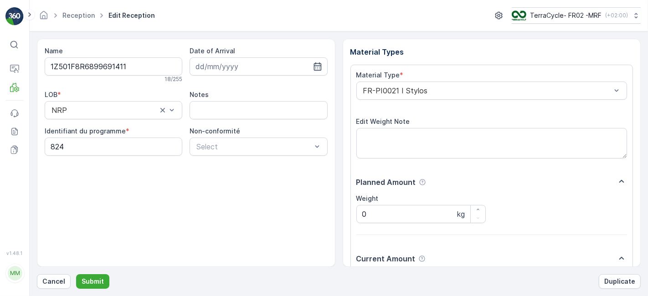
scroll to position [112, 0]
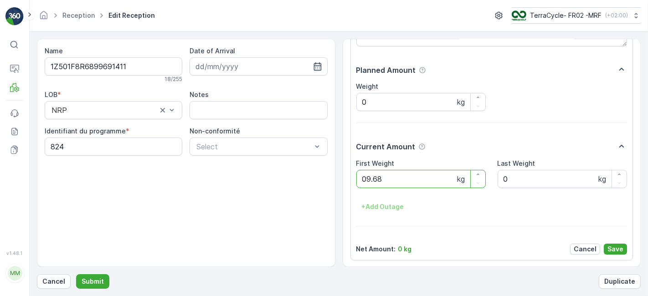
click at [76, 274] on button "Submit" at bounding box center [92, 281] width 33 height 15
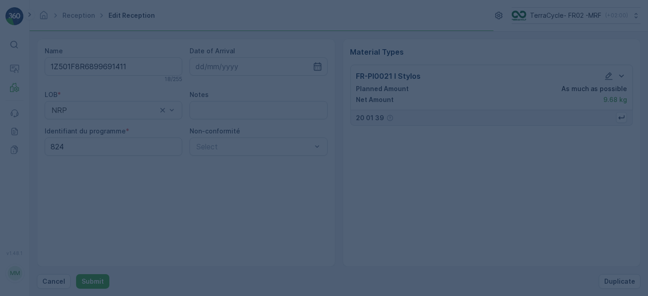
scroll to position [0, 0]
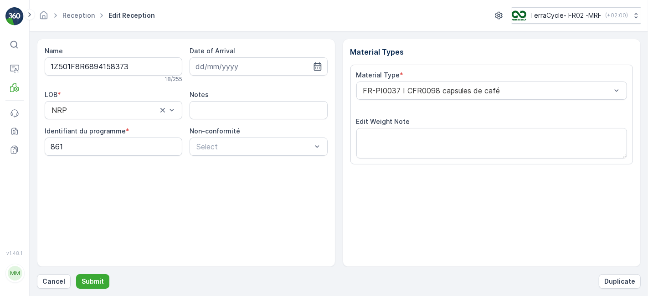
scroll to position [112, 0]
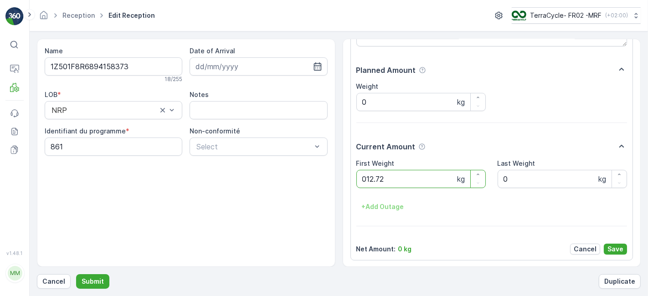
click at [76, 274] on button "Submit" at bounding box center [92, 281] width 33 height 15
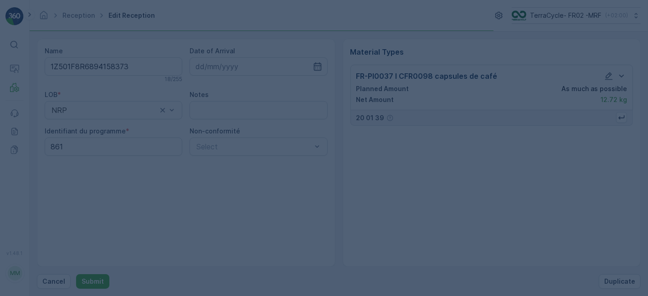
scroll to position [0, 0]
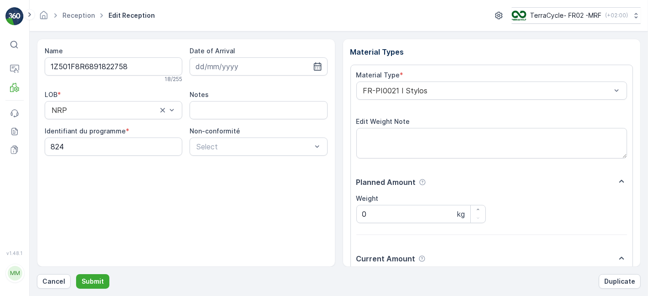
scroll to position [112, 0]
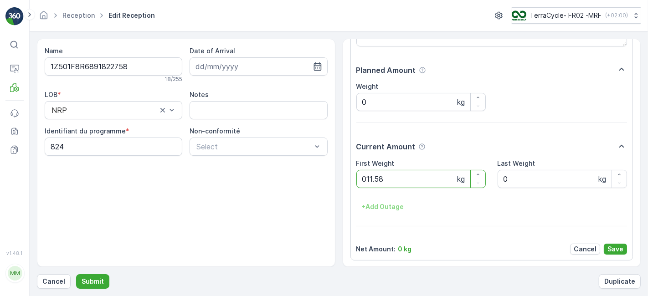
click at [76, 274] on button "Submit" at bounding box center [92, 281] width 33 height 15
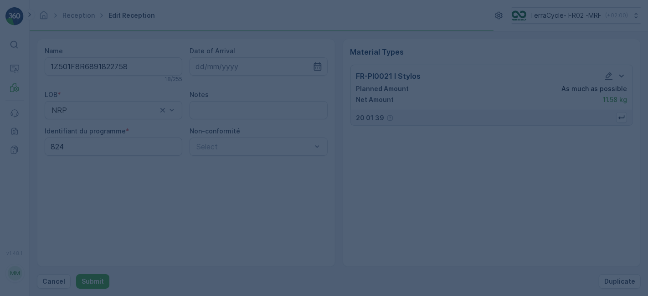
scroll to position [0, 0]
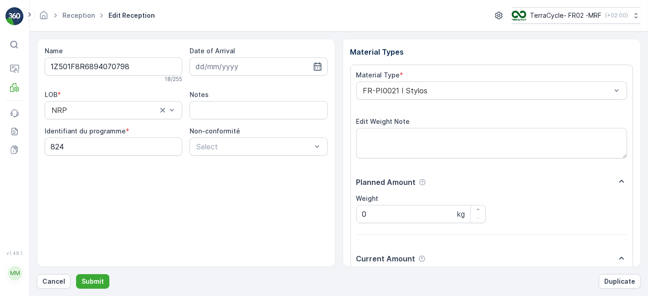
scroll to position [112, 0]
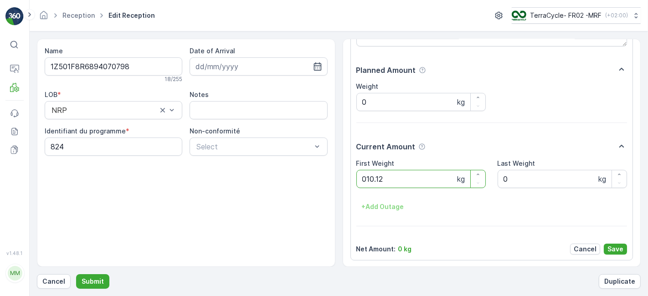
click at [76, 274] on button "Submit" at bounding box center [92, 281] width 33 height 15
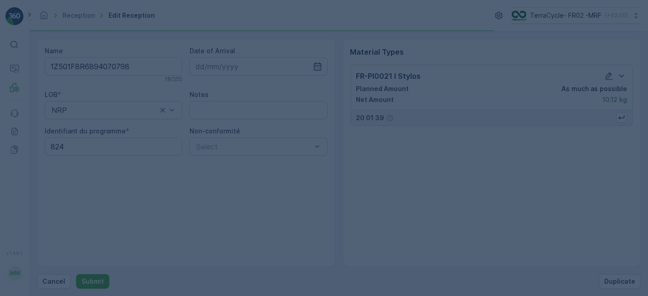
scroll to position [0, 0]
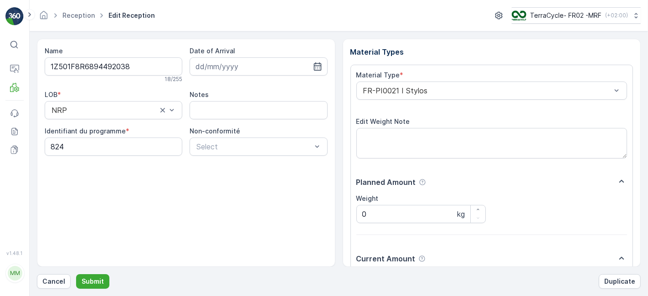
scroll to position [112, 0]
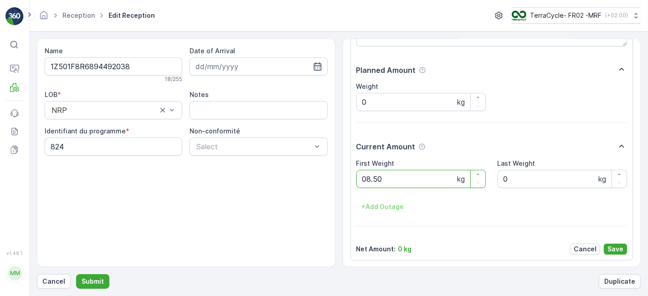
click at [76, 274] on button "Submit" at bounding box center [92, 281] width 33 height 15
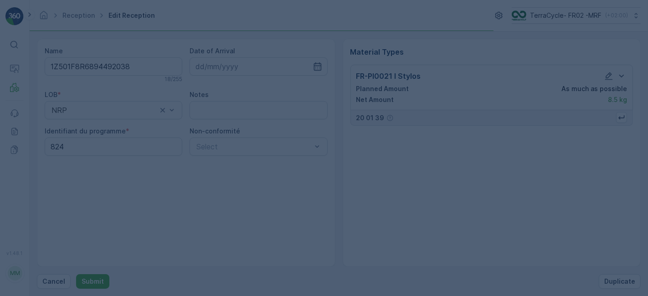
scroll to position [0, 0]
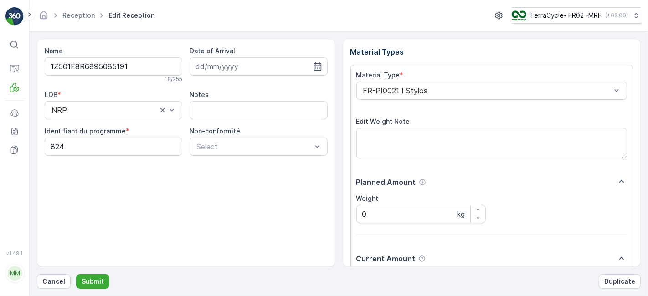
scroll to position [112, 0]
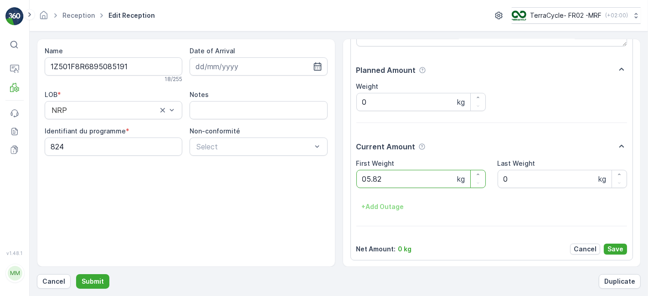
click at [76, 274] on button "Submit" at bounding box center [92, 281] width 33 height 15
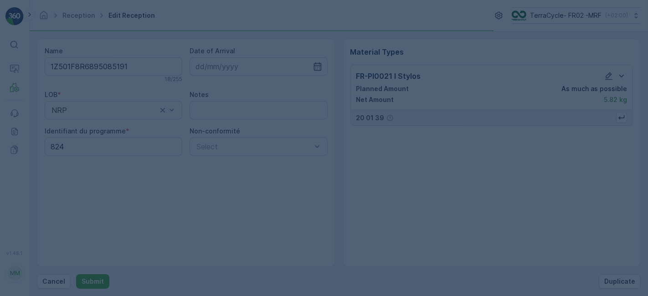
scroll to position [0, 0]
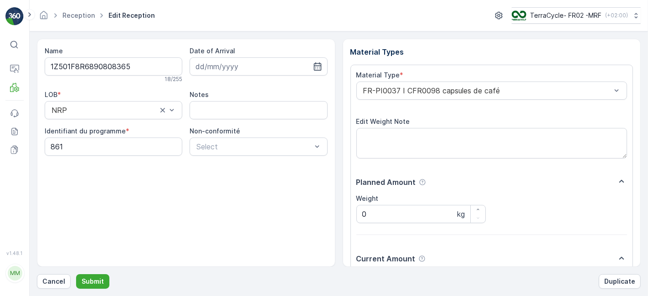
scroll to position [112, 0]
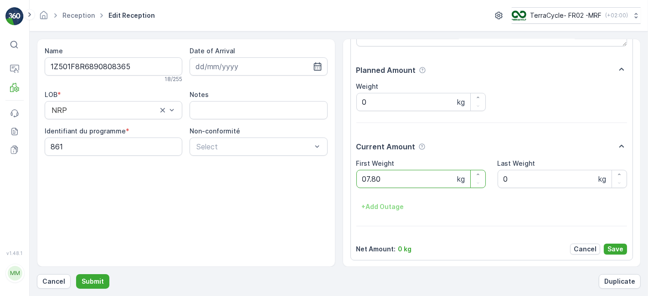
click at [76, 274] on button "Submit" at bounding box center [92, 281] width 33 height 15
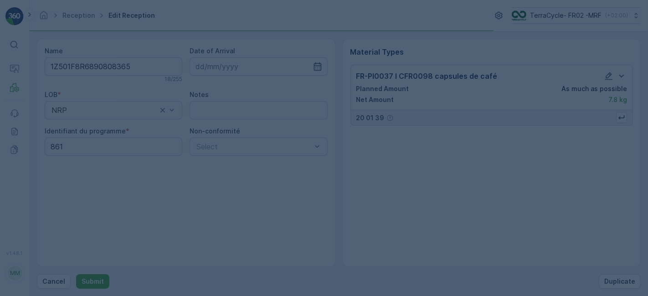
scroll to position [0, 0]
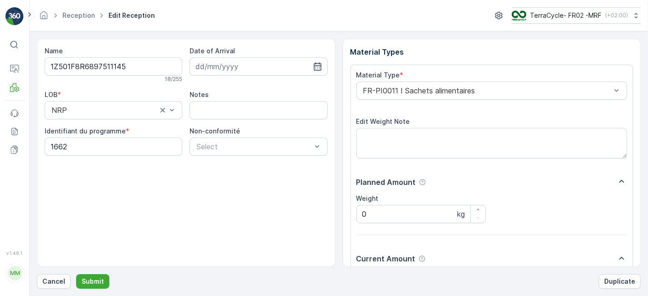
scroll to position [112, 0]
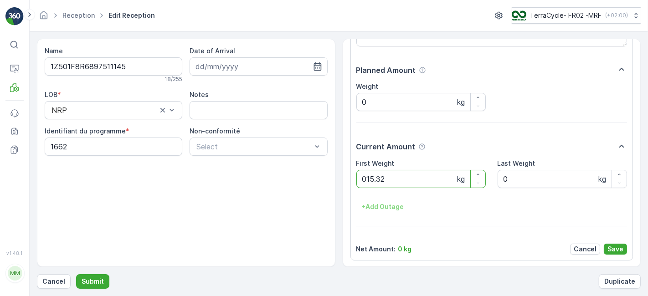
click at [76, 274] on button "Submit" at bounding box center [92, 281] width 33 height 15
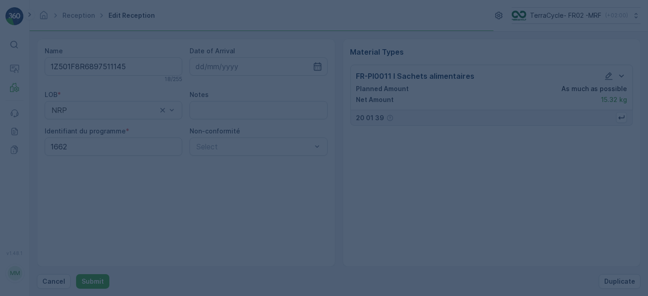
scroll to position [0, 0]
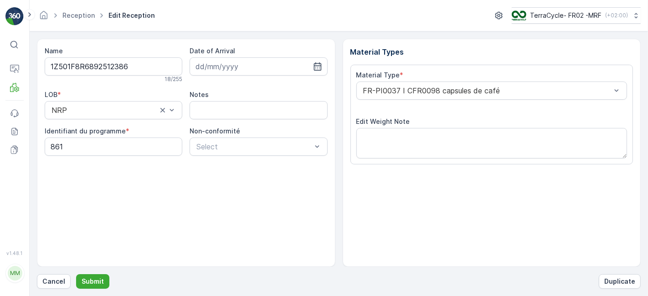
scroll to position [112, 0]
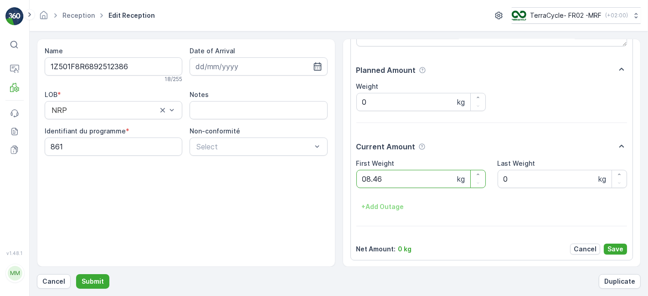
click at [76, 274] on button "Submit" at bounding box center [92, 281] width 33 height 15
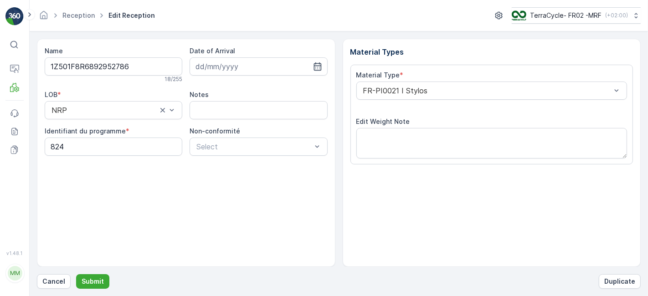
scroll to position [112, 0]
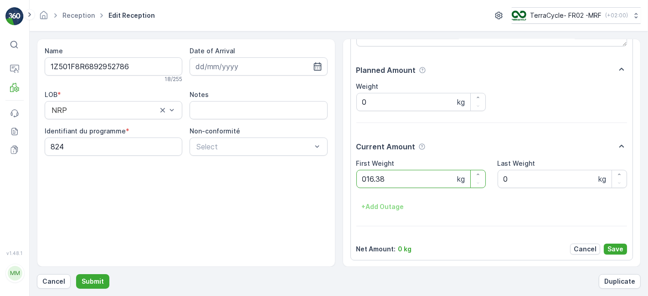
click at [76, 274] on button "Submit" at bounding box center [92, 281] width 33 height 15
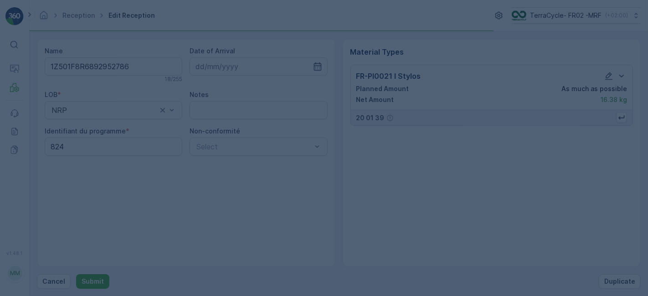
scroll to position [0, 0]
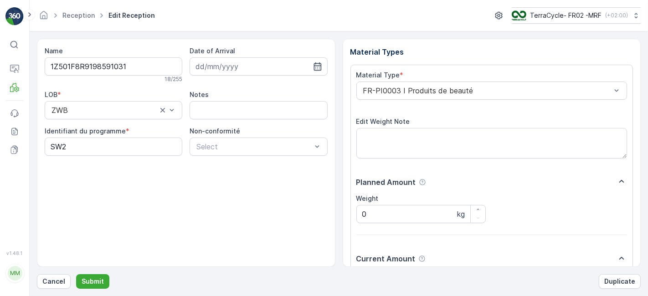
scroll to position [112, 0]
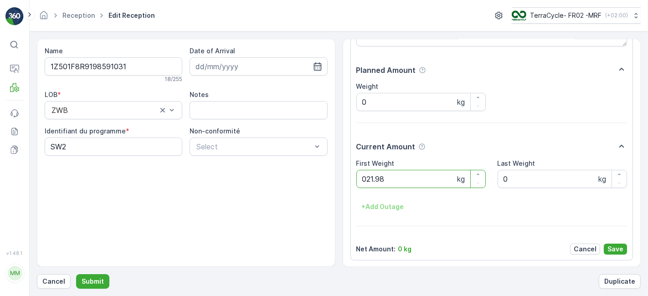
click at [76, 274] on button "Submit" at bounding box center [92, 281] width 33 height 15
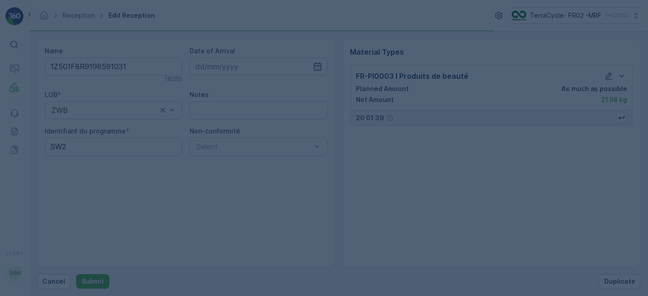
scroll to position [0, 0]
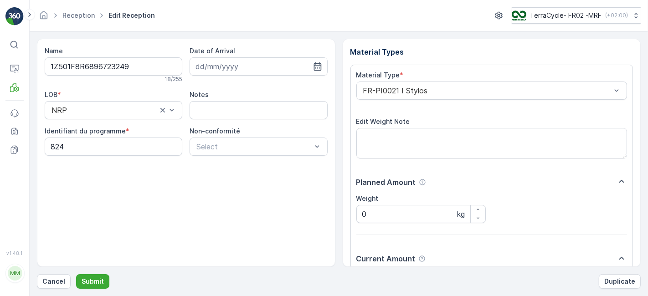
scroll to position [112, 0]
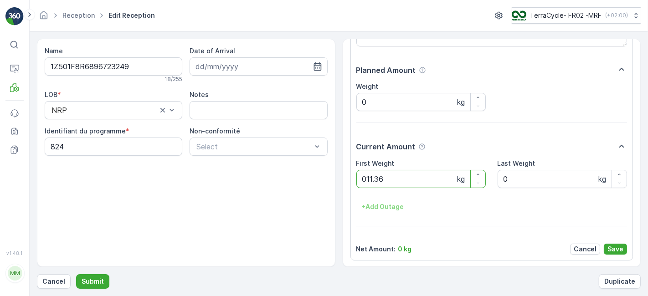
click at [76, 274] on button "Submit" at bounding box center [92, 281] width 33 height 15
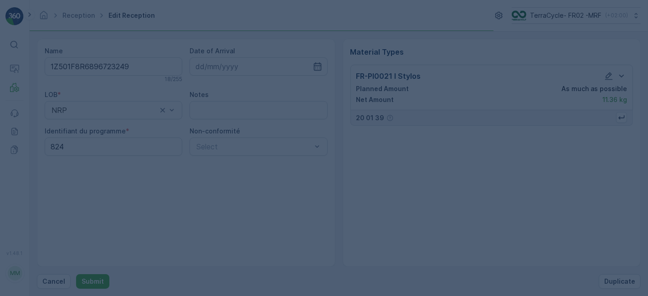
scroll to position [0, 0]
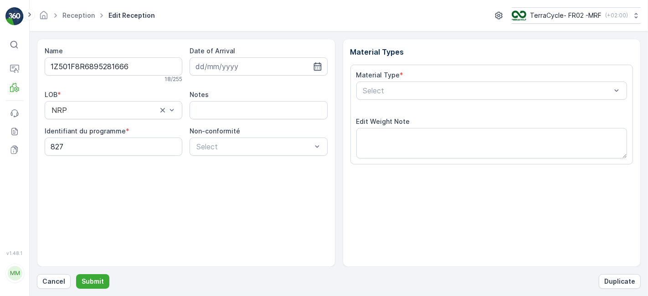
scroll to position [112, 0]
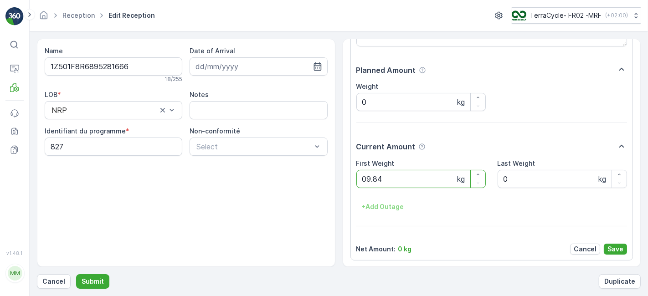
click at [76, 274] on button "Submit" at bounding box center [92, 281] width 33 height 15
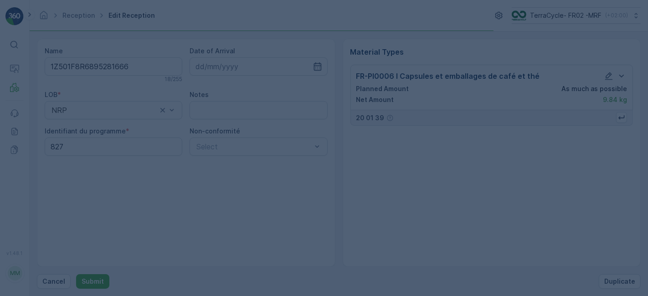
scroll to position [0, 0]
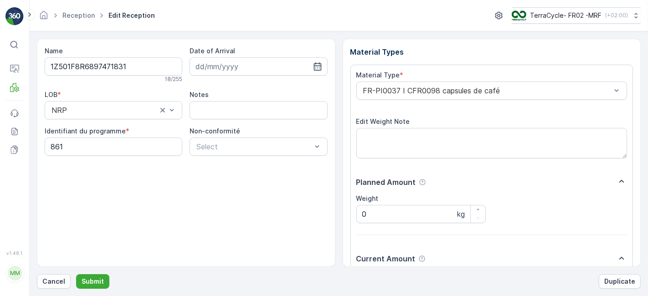
scroll to position [112, 0]
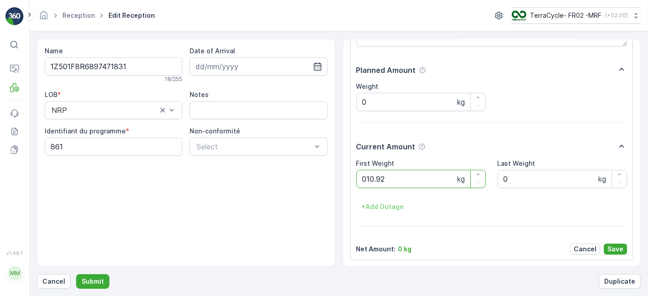
click at [76, 274] on button "Submit" at bounding box center [92, 281] width 33 height 15
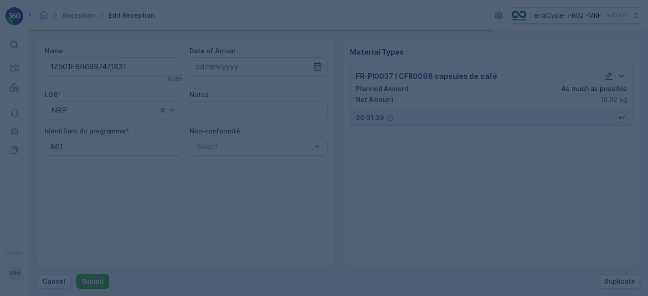
scroll to position [0, 0]
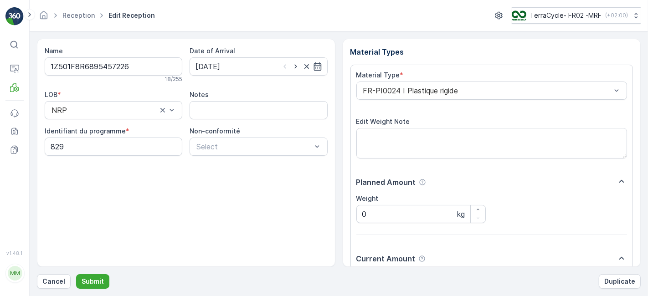
scroll to position [112, 0]
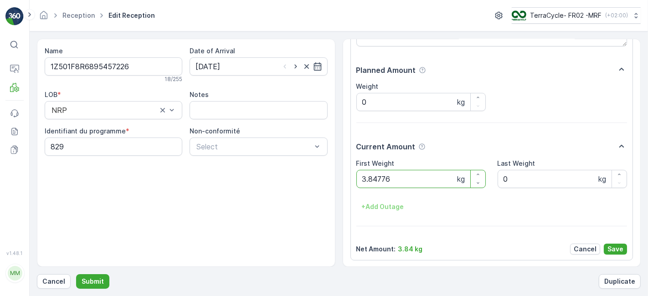
click at [76, 274] on button "Submit" at bounding box center [92, 281] width 33 height 15
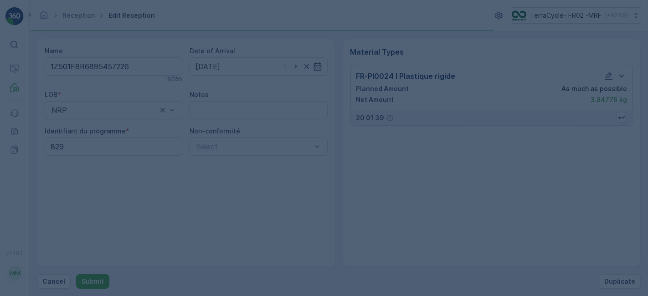
scroll to position [0, 0]
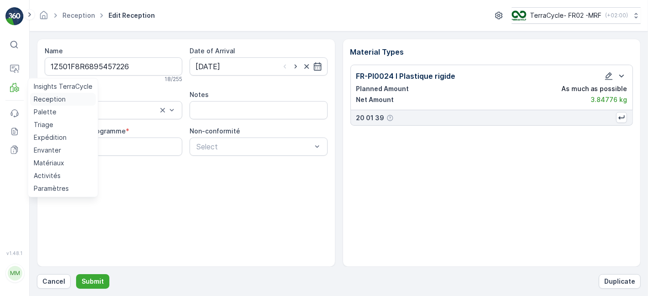
click at [54, 100] on p "Reception" at bounding box center [50, 99] width 32 height 9
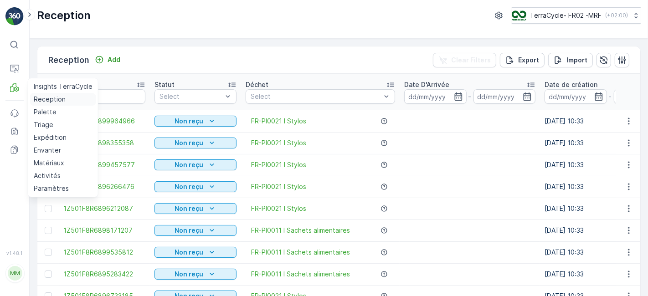
click at [30, 93] on link "Reception" at bounding box center [63, 99] width 66 height 13
click at [54, 100] on p "Reception" at bounding box center [50, 99] width 32 height 9
click at [44, 98] on p "Reception" at bounding box center [50, 99] width 32 height 9
click at [77, 98] on link "Reception" at bounding box center [63, 99] width 66 height 13
click at [63, 98] on link "Reception" at bounding box center [63, 99] width 66 height 13
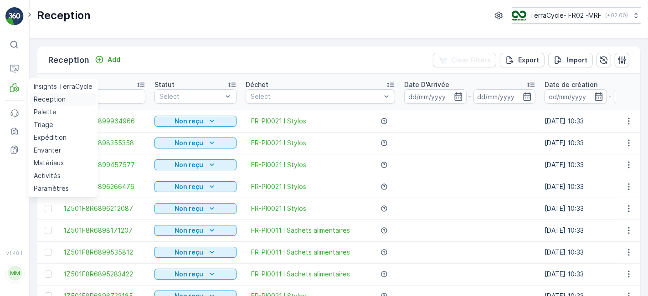
click at [39, 96] on p "Reception" at bounding box center [50, 99] width 32 height 9
click at [39, 97] on p "Reception" at bounding box center [50, 99] width 32 height 9
click at [17, 85] on icon at bounding box center [14, 87] width 9 height 9
click at [43, 102] on p "Reception" at bounding box center [50, 99] width 32 height 9
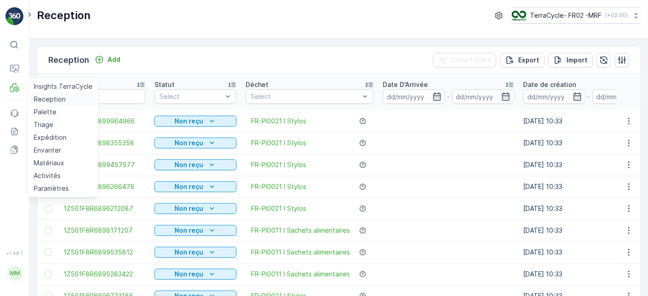
click at [41, 99] on p "Reception" at bounding box center [50, 99] width 32 height 9
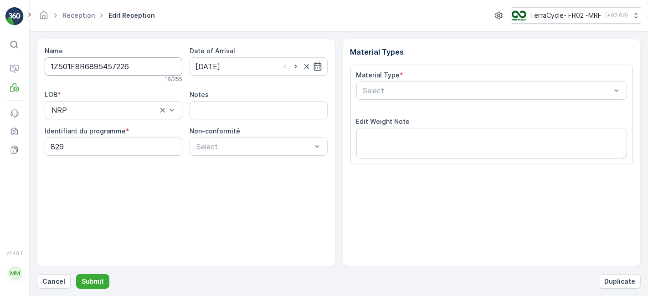
scroll to position [112, 0]
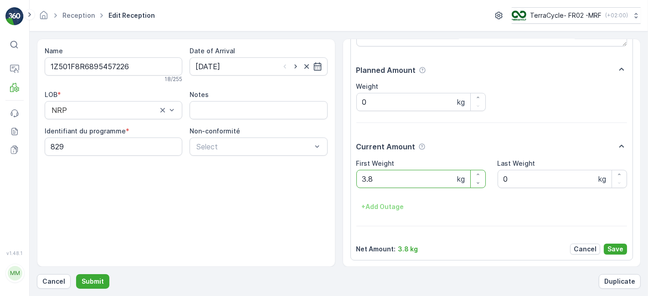
type Weight "3"
type Weight "7.76"
click at [377, 176] on Weight "7.76" at bounding box center [420, 179] width 129 height 18
click at [372, 177] on Weight "7.76" at bounding box center [420, 179] width 129 height 18
click at [376, 177] on Weight "7.76" at bounding box center [420, 179] width 129 height 18
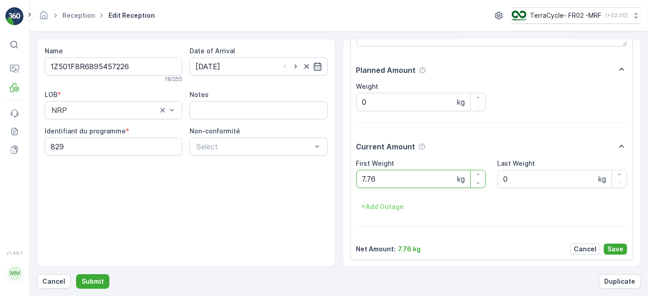
click at [379, 177] on Weight "7.76" at bounding box center [420, 179] width 129 height 18
click at [377, 177] on Weight "7.76" at bounding box center [420, 179] width 129 height 18
drag, startPoint x: 376, startPoint y: 177, endPoint x: 360, endPoint y: 181, distance: 16.5
click at [360, 181] on Weight "7.76" at bounding box center [420, 179] width 129 height 18
type Weight "7.76"
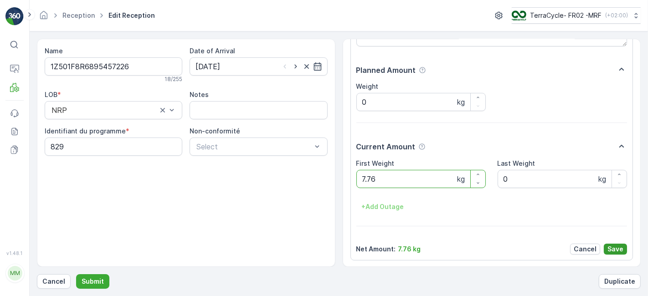
click at [620, 247] on p "Save" at bounding box center [616, 249] width 16 height 9
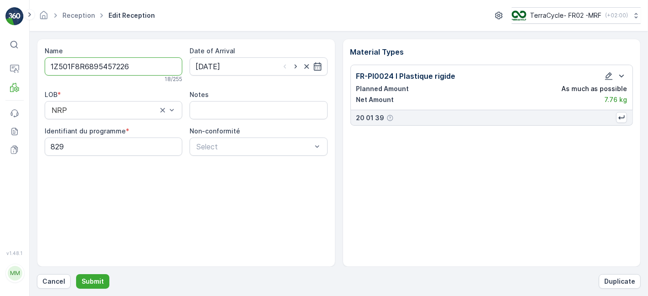
scroll to position [0, 0]
type input "1Z501F8R68954572267.76"
click at [76, 274] on button "Submit" at bounding box center [92, 281] width 33 height 15
click at [611, 72] on icon "button" at bounding box center [608, 76] width 9 height 9
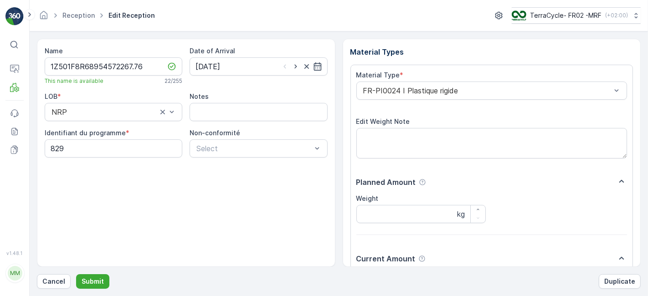
scroll to position [112, 0]
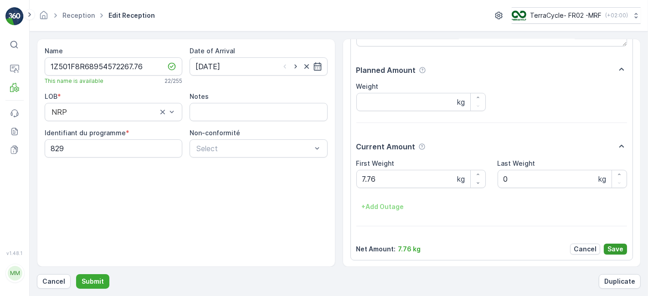
click at [616, 245] on p "Save" at bounding box center [616, 249] width 16 height 9
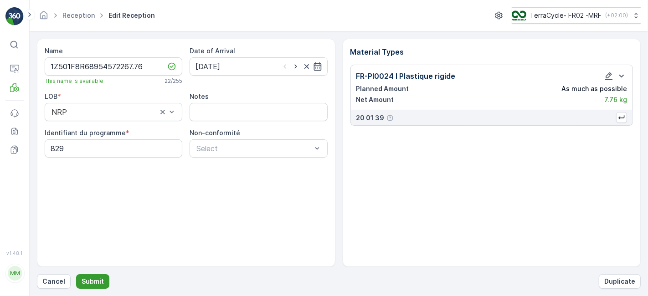
click at [90, 282] on p "Submit" at bounding box center [93, 281] width 22 height 9
click at [609, 74] on icon "button" at bounding box center [609, 76] width 8 height 8
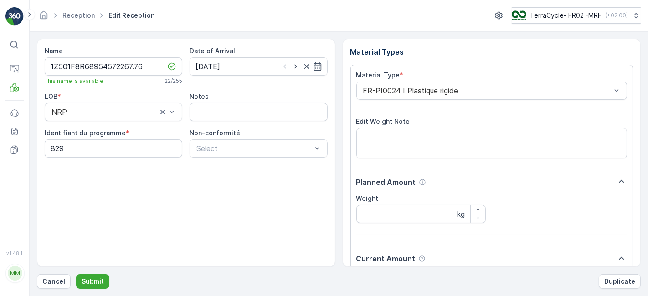
scroll to position [112, 0]
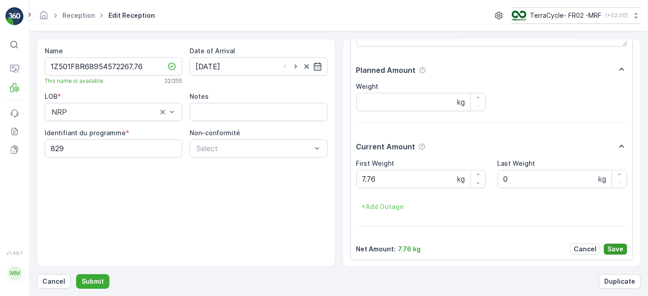
click at [613, 249] on p "Save" at bounding box center [616, 249] width 16 height 9
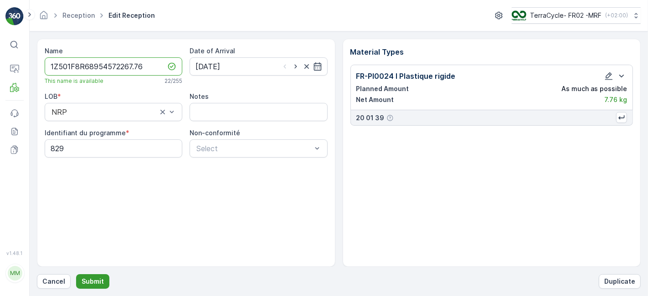
click at [96, 278] on p "Submit" at bounding box center [93, 281] width 22 height 9
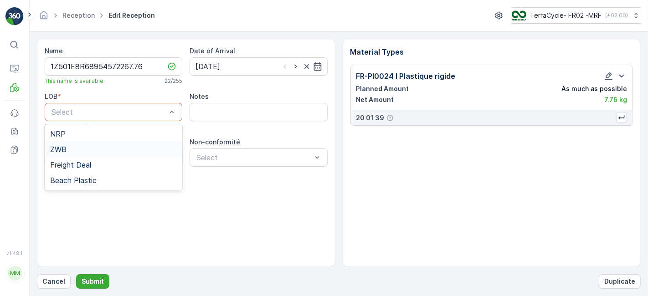
click at [130, 153] on div "ZWB" at bounding box center [113, 149] width 127 height 8
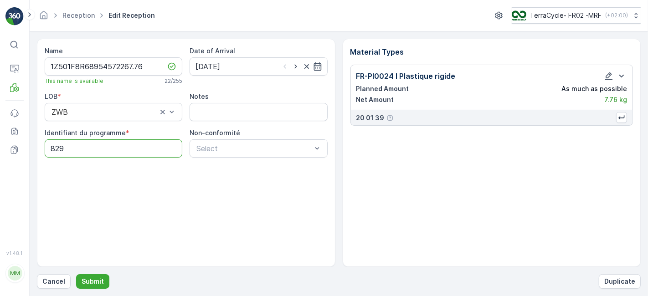
click at [151, 148] on programme "829" at bounding box center [114, 148] width 138 height 18
type programme "8"
type programme "oooo"
click at [76, 274] on button "Submit" at bounding box center [92, 281] width 33 height 15
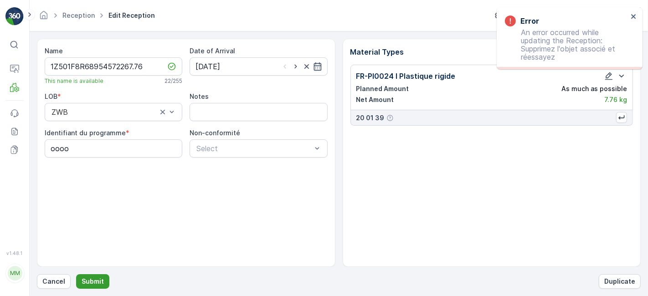
click at [90, 284] on p "Submit" at bounding box center [93, 281] width 22 height 9
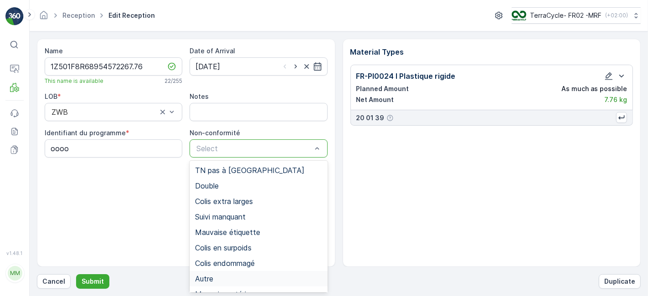
click at [220, 280] on div "Autre" at bounding box center [258, 279] width 127 height 8
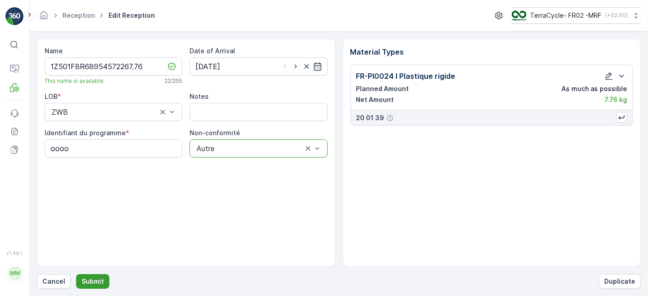
click at [93, 282] on p "Submit" at bounding box center [93, 281] width 22 height 9
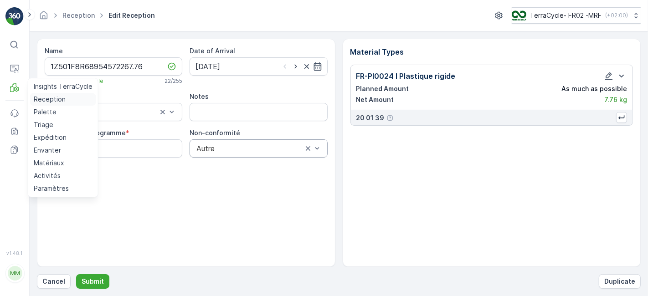
click at [46, 97] on p "Reception" at bounding box center [50, 99] width 32 height 9
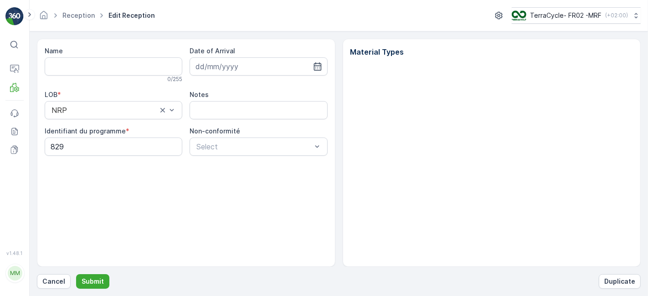
type input "1Z501F8R6895457226"
type input "[DATE]"
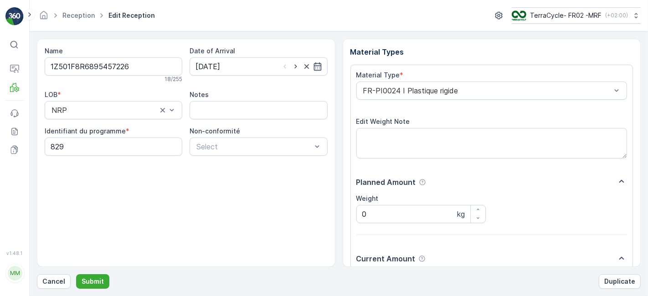
scroll to position [112, 0]
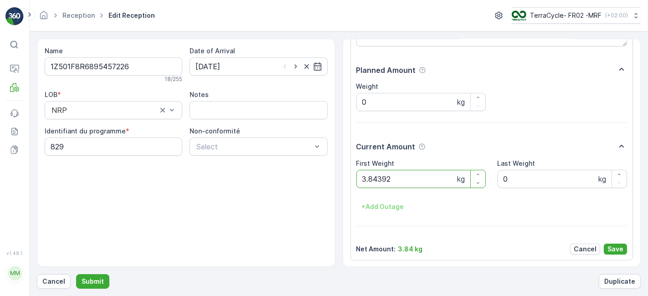
click at [76, 274] on button "Submit" at bounding box center [92, 281] width 33 height 15
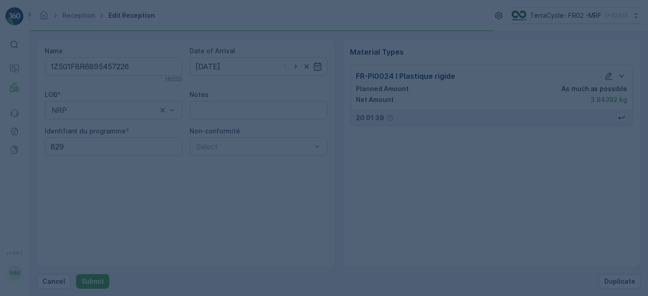
scroll to position [0, 0]
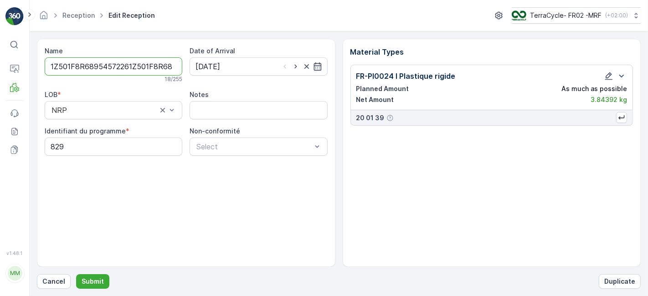
click at [76, 274] on button "Submit" at bounding box center [92, 281] width 33 height 15
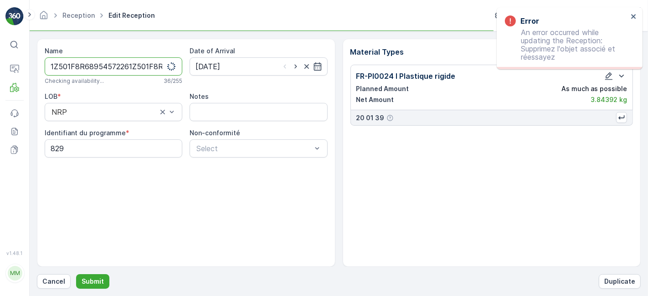
scroll to position [0, 34]
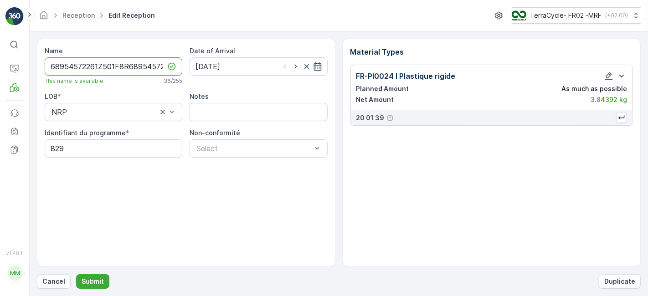
type input "1Z501F8R68954572261Z501F8R68954572267.62"
click at [76, 274] on button "Submit" at bounding box center [92, 281] width 33 height 15
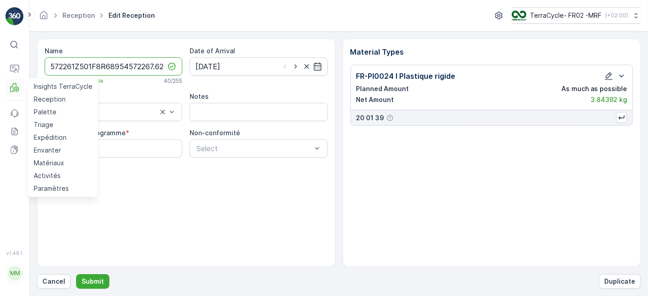
scroll to position [0, 0]
click at [9, 86] on button "MRF" at bounding box center [14, 87] width 18 height 18
click at [46, 98] on p "Reception" at bounding box center [50, 99] width 32 height 9
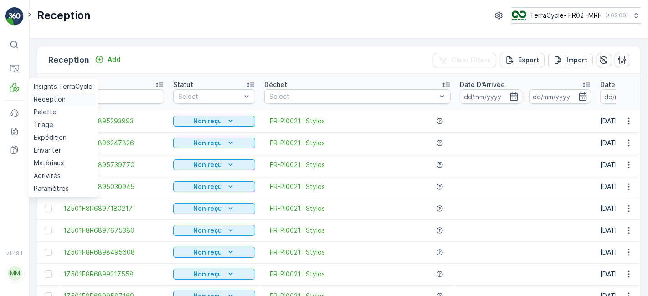
click at [30, 93] on link "Reception" at bounding box center [63, 99] width 66 height 13
click at [46, 98] on p "Reception" at bounding box center [50, 99] width 32 height 9
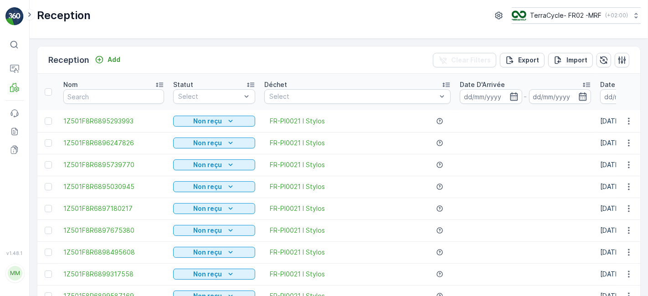
click at [129, 150] on td "1Z501F8R6896247826" at bounding box center [114, 143] width 110 height 22
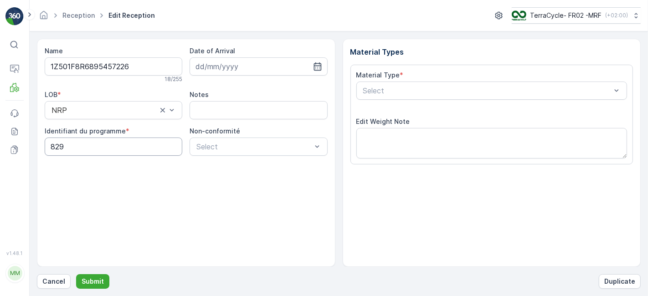
type input "[DATE]"
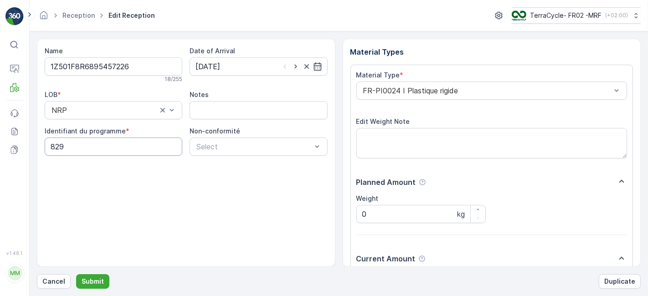
scroll to position [112, 0]
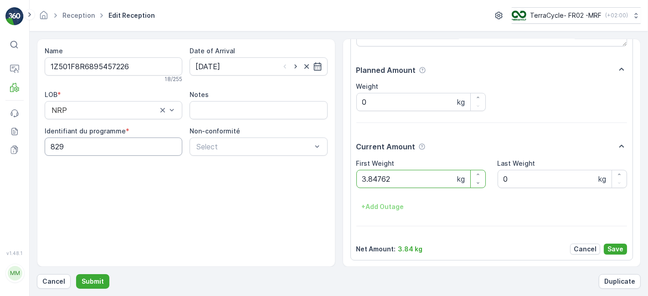
click at [76, 274] on button "Submit" at bounding box center [92, 281] width 33 height 15
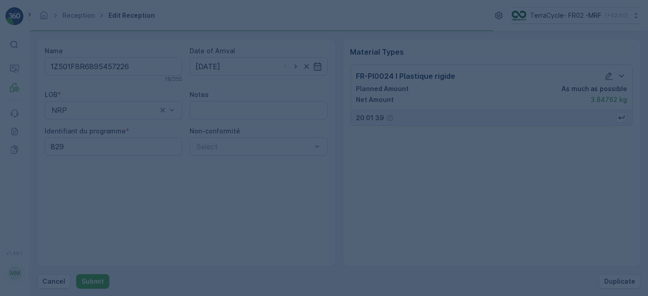
scroll to position [0, 0]
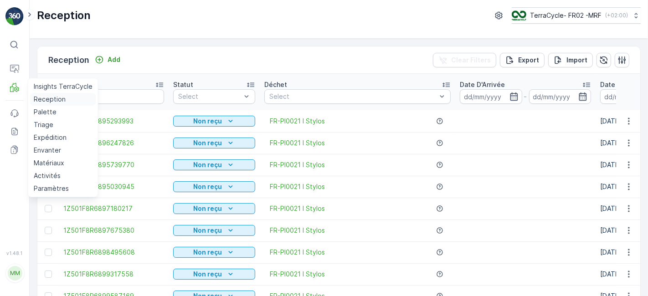
click at [39, 98] on p "Reception" at bounding box center [50, 99] width 32 height 9
click at [49, 99] on p "Reception" at bounding box center [50, 99] width 32 height 9
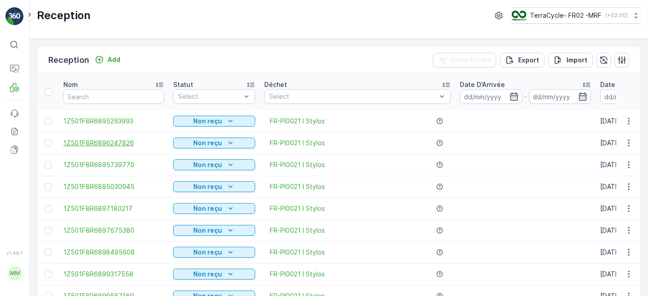
click at [113, 139] on span "1Z501F8R6896247826" at bounding box center [113, 143] width 101 height 9
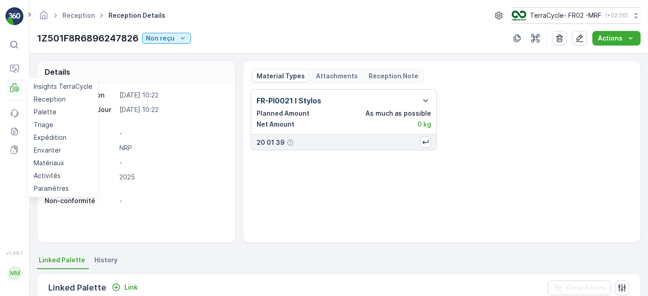
click at [10, 90] on icon at bounding box center [14, 87] width 9 height 9
click at [50, 99] on p "Reception" at bounding box center [50, 99] width 32 height 9
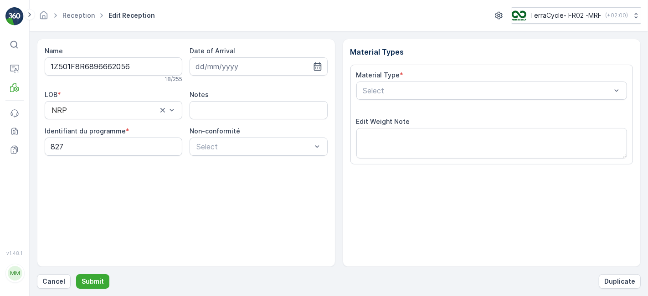
scroll to position [112, 0]
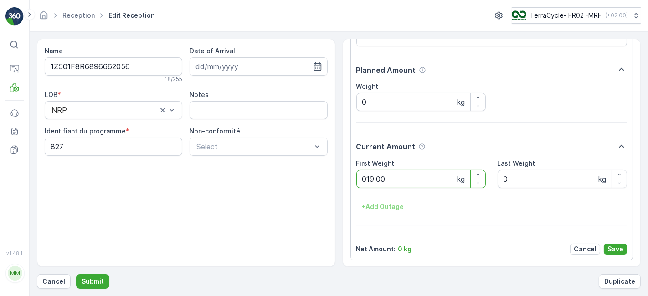
click at [76, 274] on button "Submit" at bounding box center [92, 281] width 33 height 15
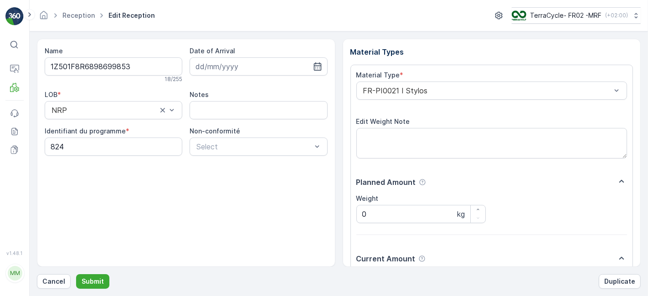
scroll to position [112, 0]
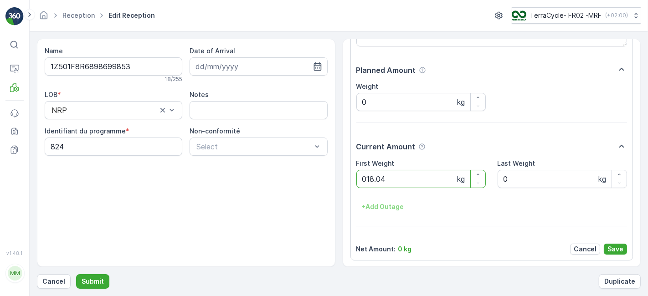
click at [76, 274] on button "Submit" at bounding box center [92, 281] width 33 height 15
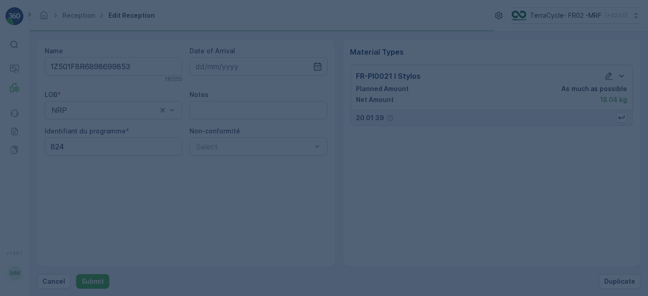
scroll to position [0, 0]
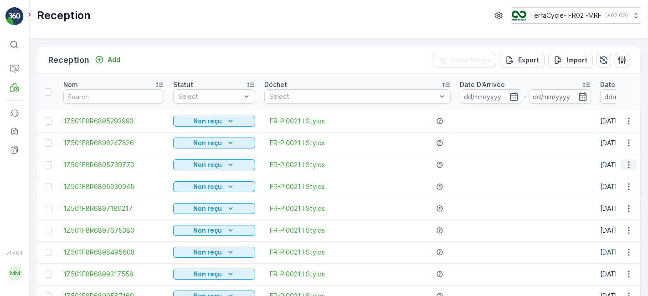
drag, startPoint x: 642, startPoint y: 90, endPoint x: 634, endPoint y: 168, distance: 77.9
click at [634, 168] on div "Reception Add Clear Filters Export Import Nom Statut Select Déchet Select Date …" at bounding box center [339, 168] width 618 height 258
click at [149, 191] on td "1Z501F8R6895030945" at bounding box center [114, 187] width 110 height 22
